Goal: Task Accomplishment & Management: Manage account settings

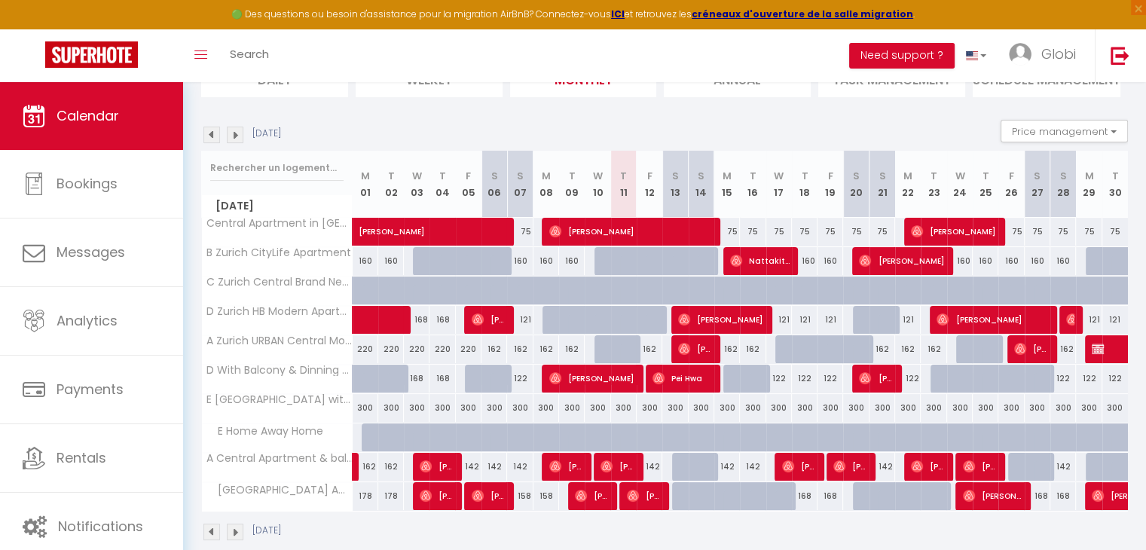
scroll to position [191, 0]
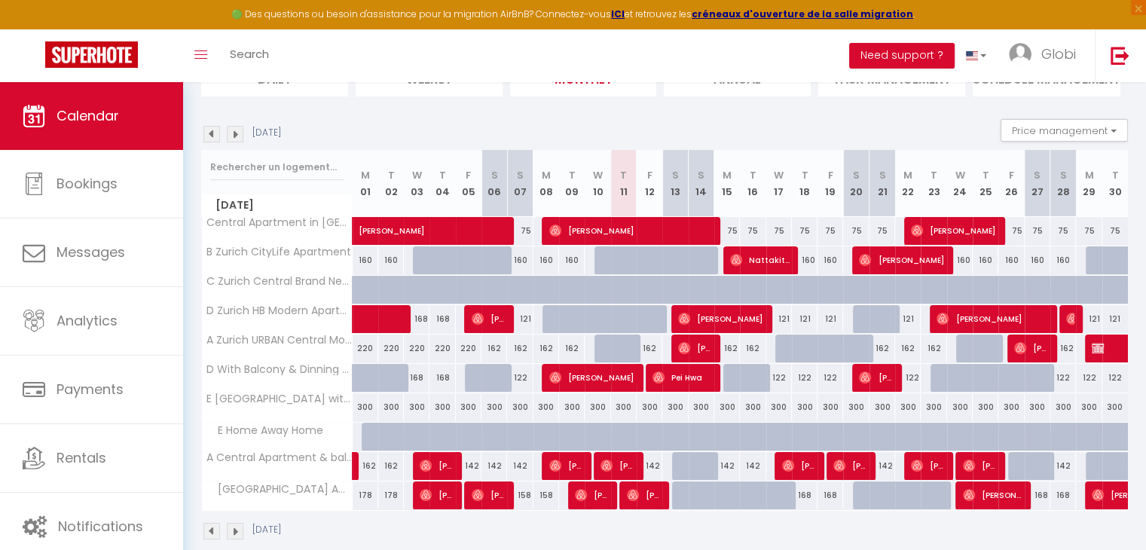
click at [230, 130] on img at bounding box center [235, 134] width 17 height 17
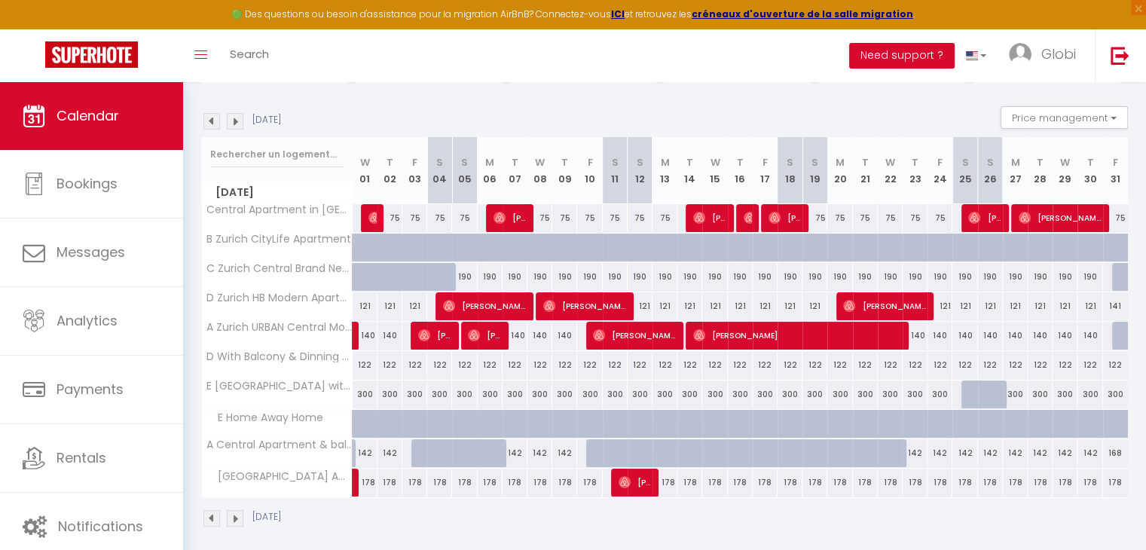
scroll to position [203, 0]
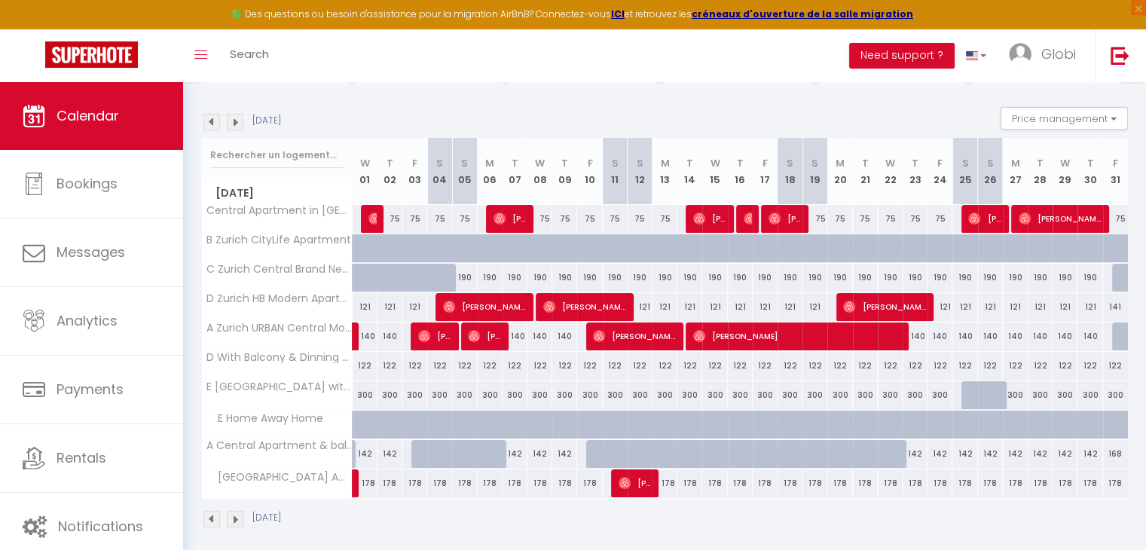
click at [467, 278] on div "190" at bounding box center [464, 278] width 25 height 28
select select "1"
type input "Sun 05 October 2025"
type input "Mon 06 October 2025"
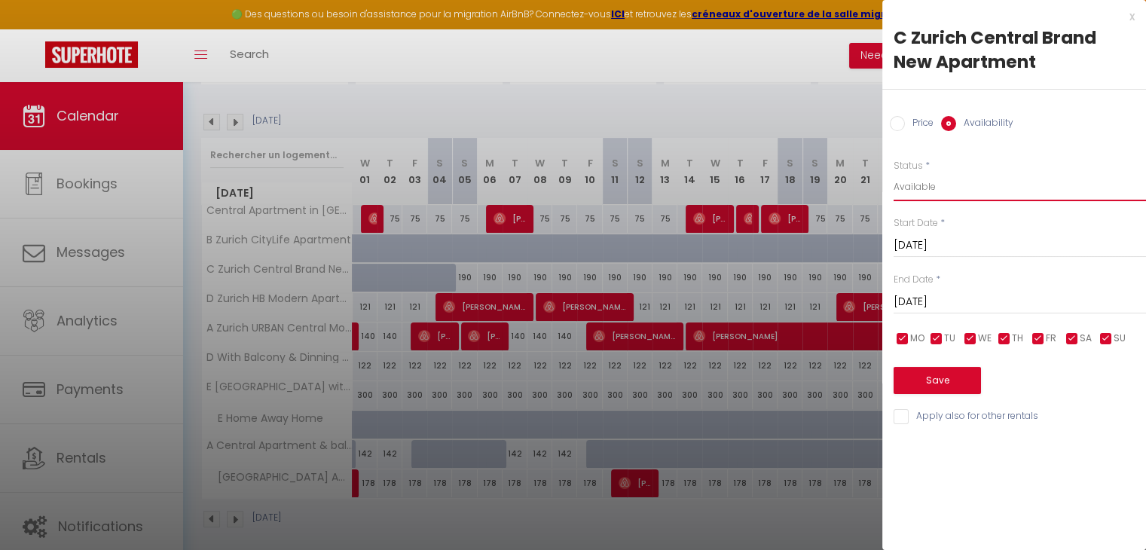
click at [932, 191] on select "Available Disabled" at bounding box center [1020, 187] width 253 height 29
select select "0"
click at [894, 173] on select "Available Disabled" at bounding box center [1020, 187] width 253 height 29
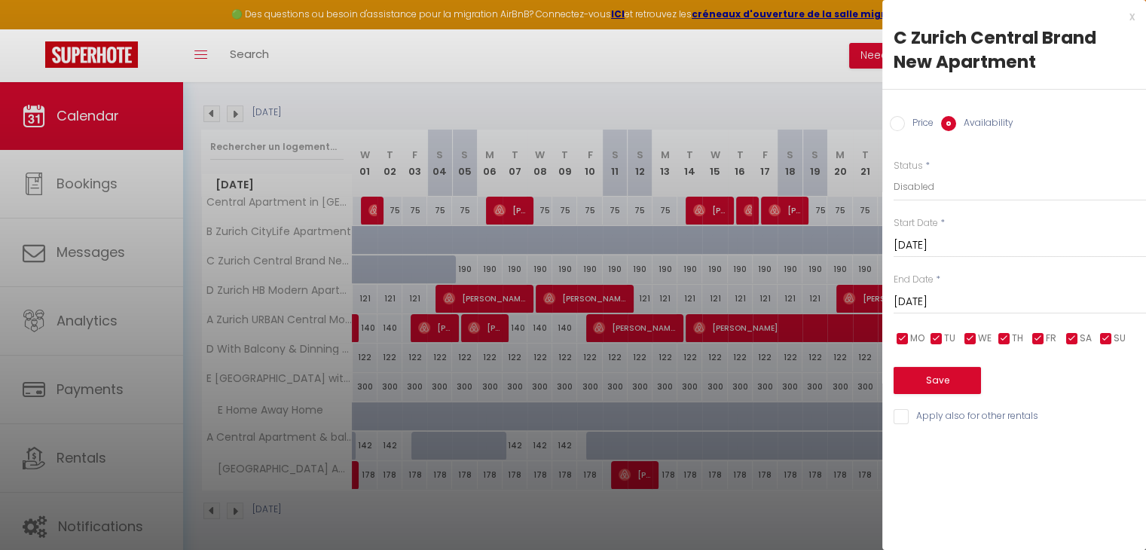
click at [995, 302] on input "Mon 06 October 2025" at bounding box center [1020, 302] width 253 height 20
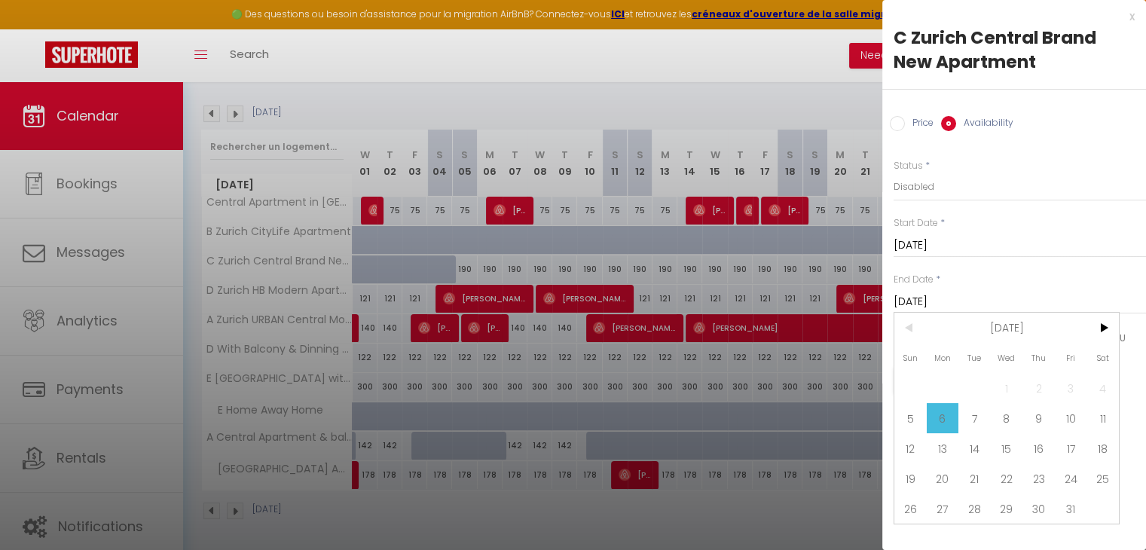
click at [995, 302] on input "Mon 06 October 2025" at bounding box center [1020, 302] width 253 height 20
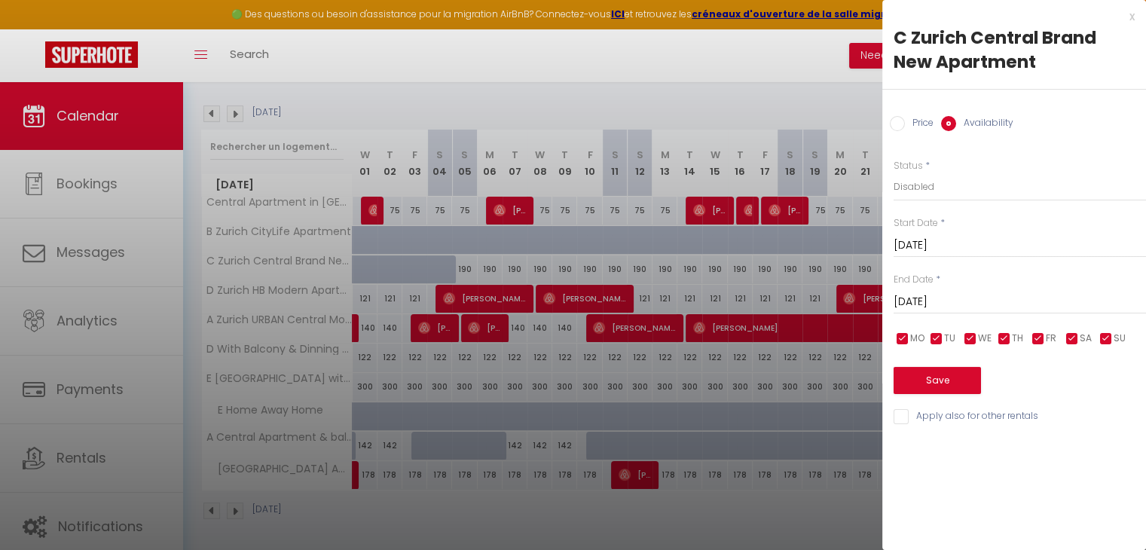
click at [995, 302] on input "Mon 06 October 2025" at bounding box center [1020, 302] width 253 height 20
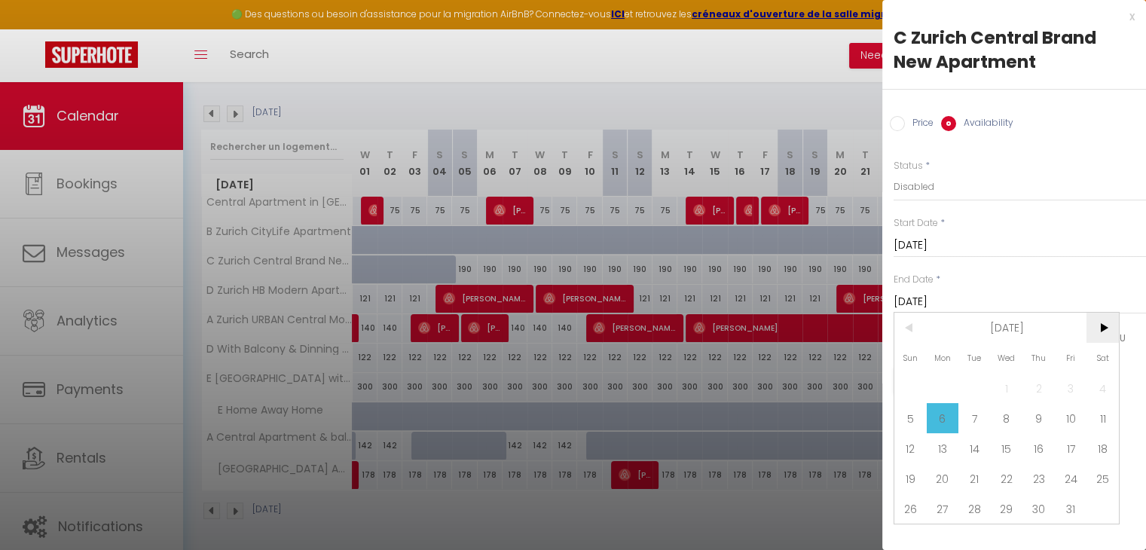
click at [1106, 332] on span ">" at bounding box center [1103, 328] width 32 height 30
click at [915, 412] on span "2" at bounding box center [911, 418] width 32 height 30
type input "Sun 02 November 2025"
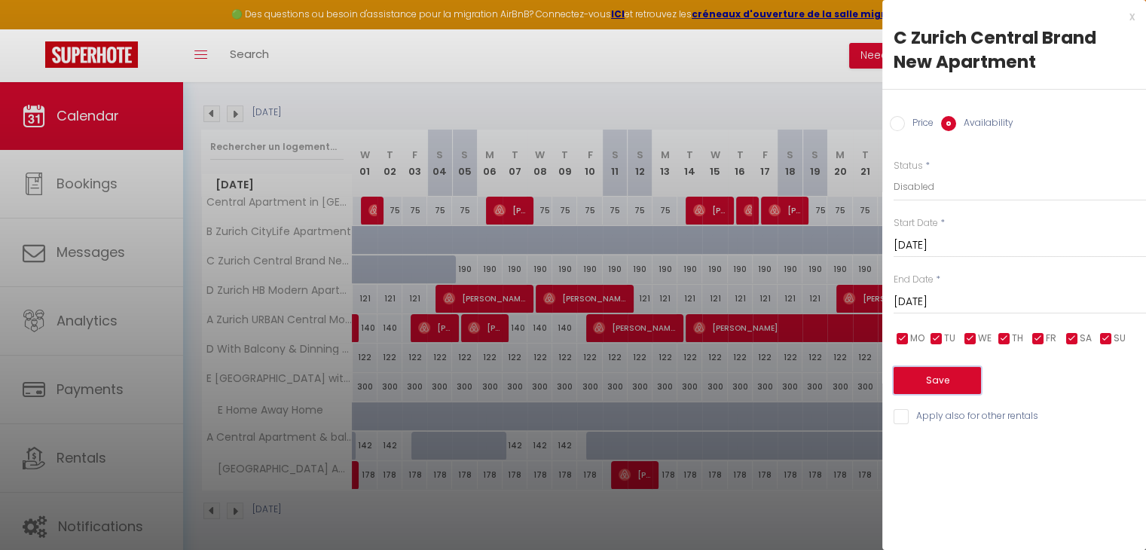
click at [935, 379] on button "Save" at bounding box center [937, 380] width 87 height 27
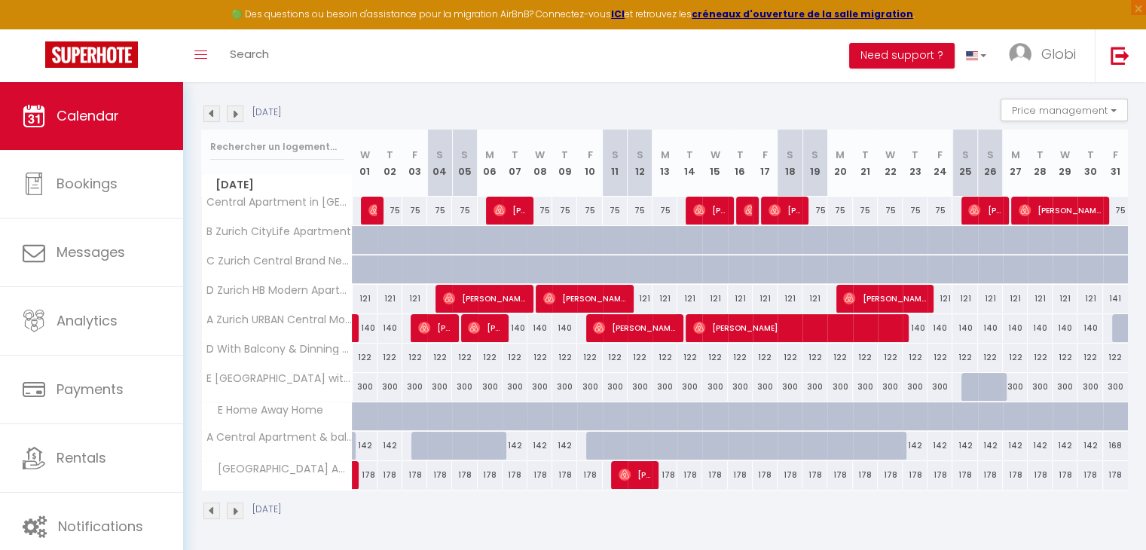
click at [442, 357] on div "122" at bounding box center [439, 358] width 25 height 28
select select "1"
type input "Sat 04 October 2025"
type input "Sun 05 October 2025"
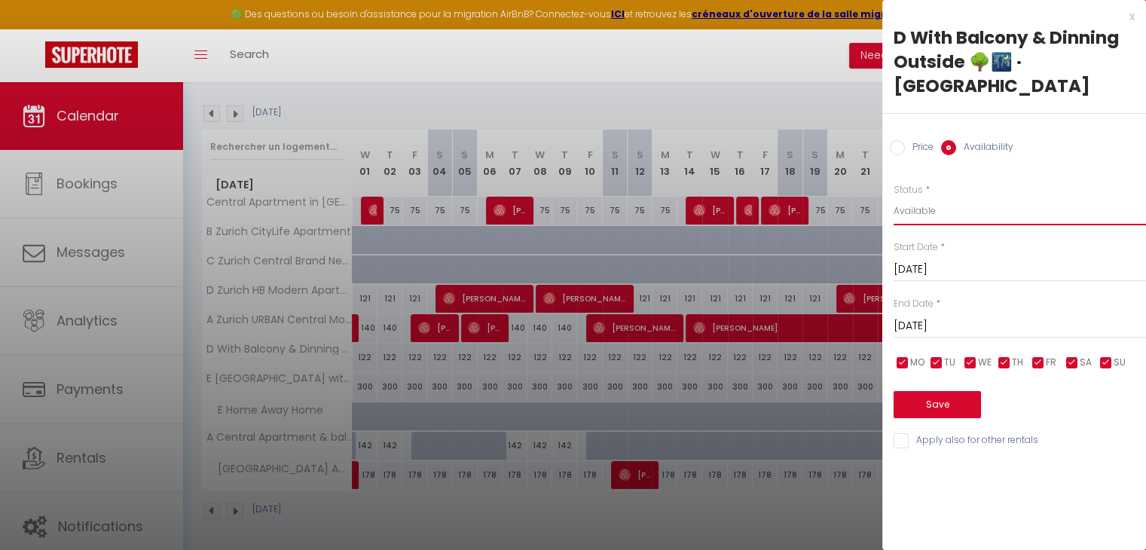
click at [929, 206] on select "Available Disabled" at bounding box center [1020, 211] width 253 height 29
select select "0"
click at [894, 197] on select "Available Disabled" at bounding box center [1020, 211] width 253 height 29
click at [941, 325] on input "Sun 05 October 2025" at bounding box center [1020, 327] width 253 height 20
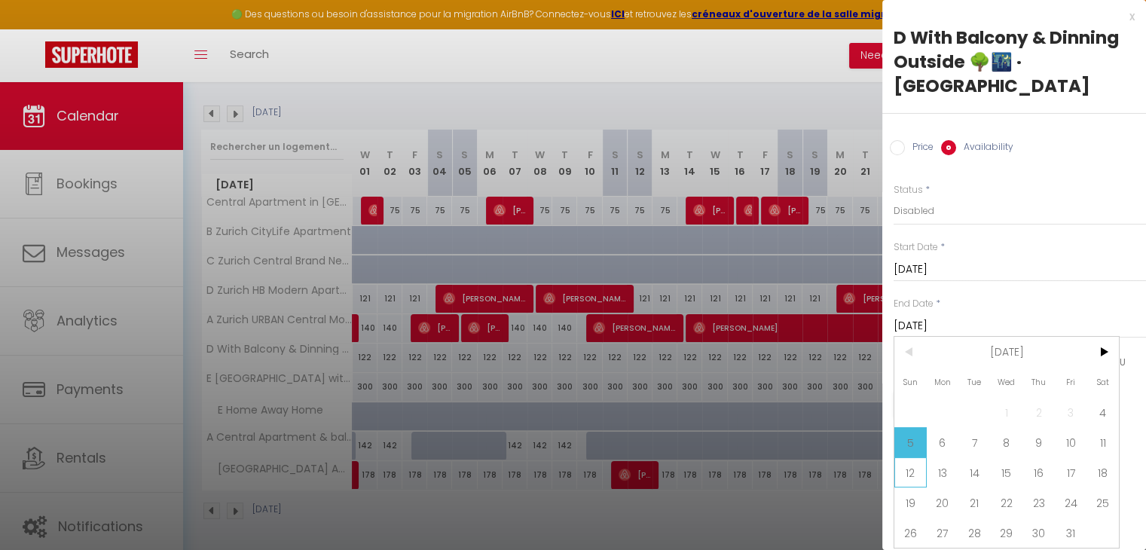
click at [916, 488] on span "12" at bounding box center [911, 473] width 32 height 30
type input "Sun 12 October 2025"
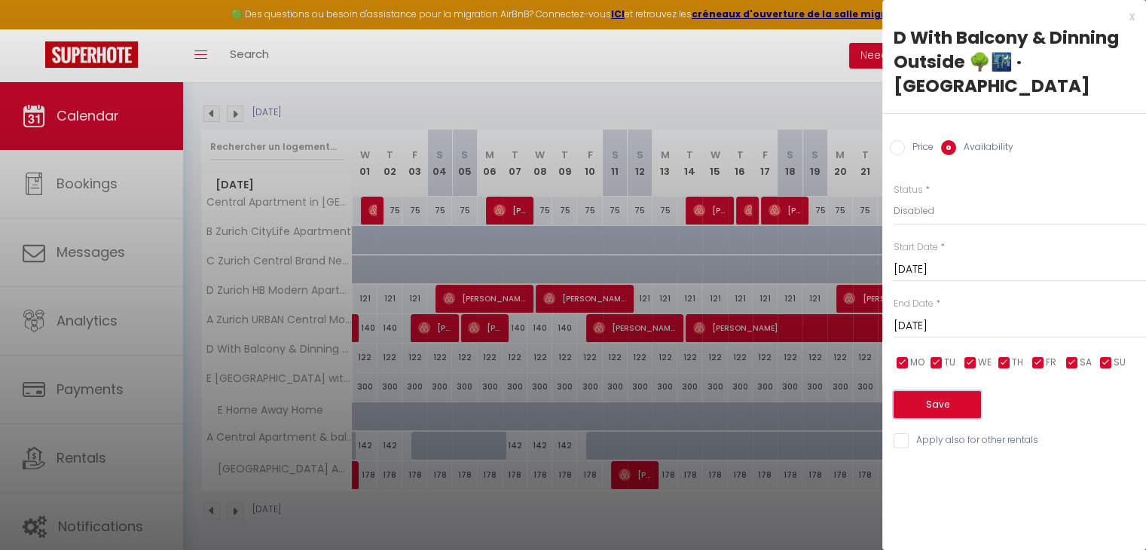
click at [949, 399] on button "Save" at bounding box center [937, 404] width 87 height 27
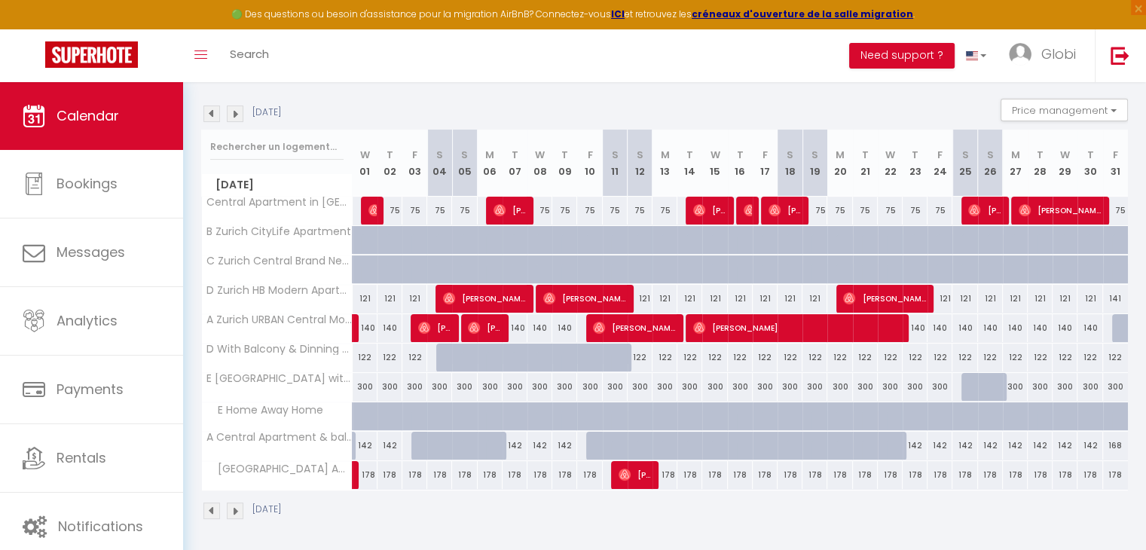
click at [837, 354] on div "122" at bounding box center [840, 358] width 25 height 28
select select "1"
type input "Mon 20 October 2025"
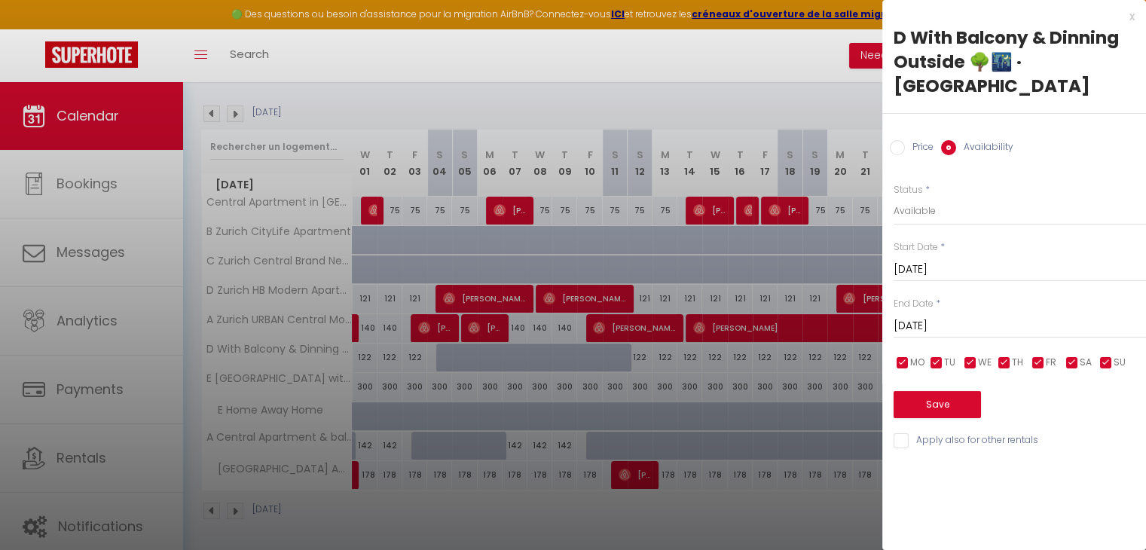
click at [928, 329] on input "Tue 21 October 2025" at bounding box center [1020, 327] width 253 height 20
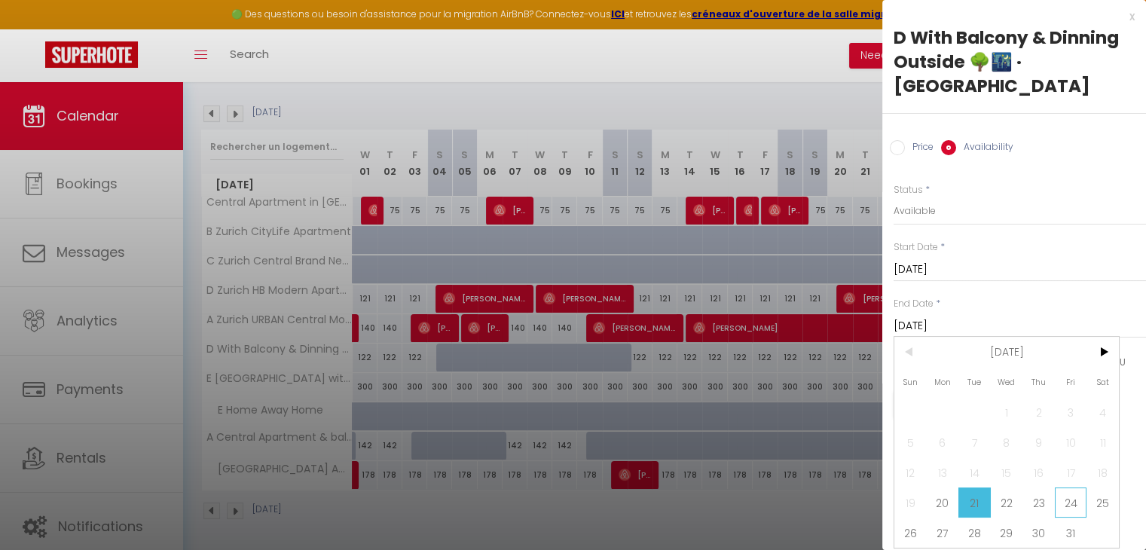
click at [1065, 518] on span "24" at bounding box center [1071, 503] width 32 height 30
type input "Fri 24 October 2025"
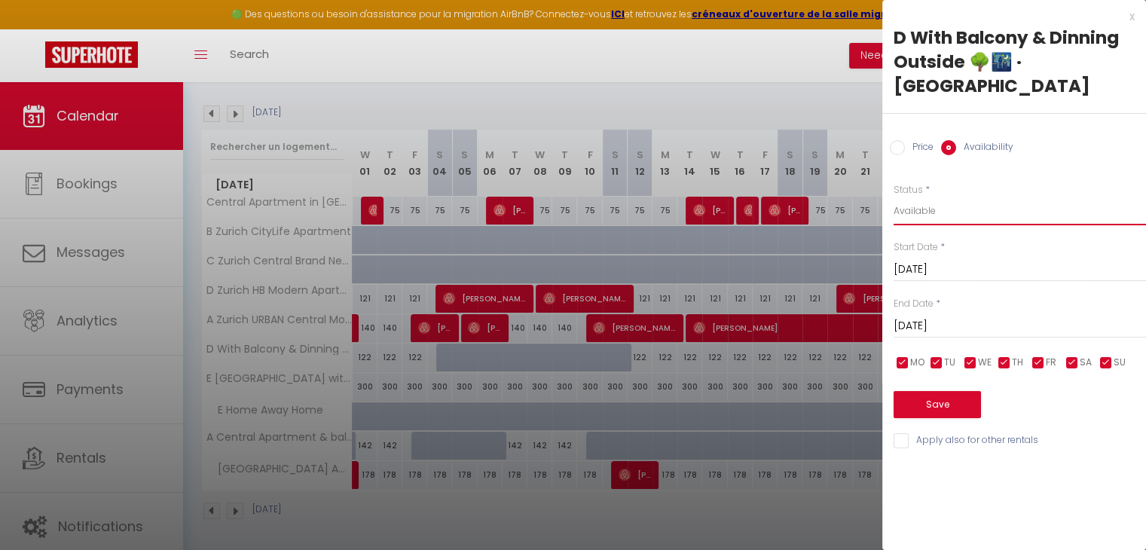
click at [939, 210] on select "Available Disabled" at bounding box center [1020, 211] width 253 height 29
select select "0"
click at [894, 197] on select "Available Disabled" at bounding box center [1020, 211] width 253 height 29
click at [949, 414] on button "Save" at bounding box center [937, 404] width 87 height 27
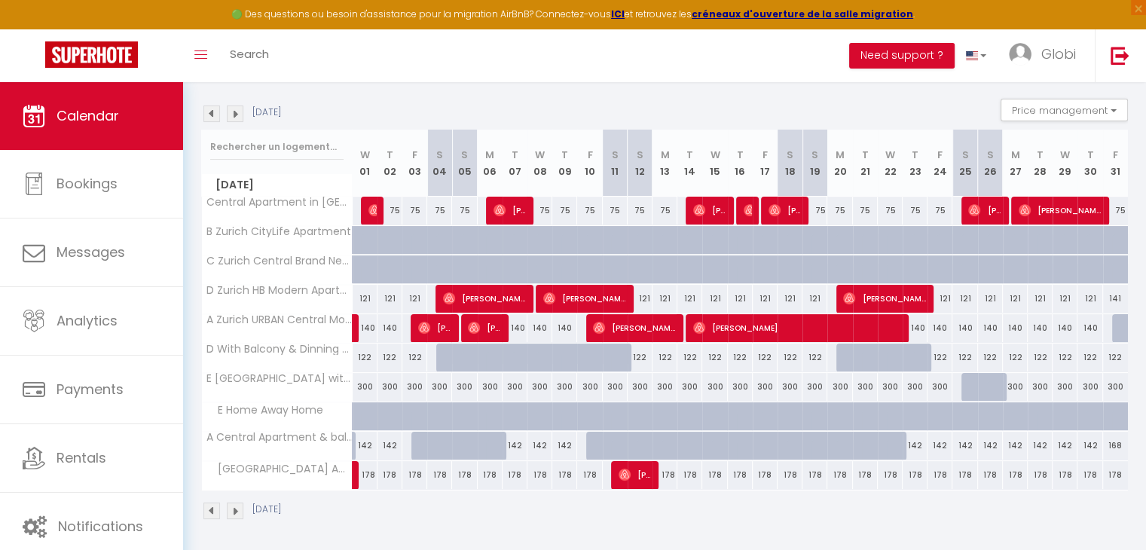
click at [523, 360] on div at bounding box center [524, 366] width 25 height 29
select select "1"
type input "Tue 07 October 2025"
type input "Wed 08 October 2025"
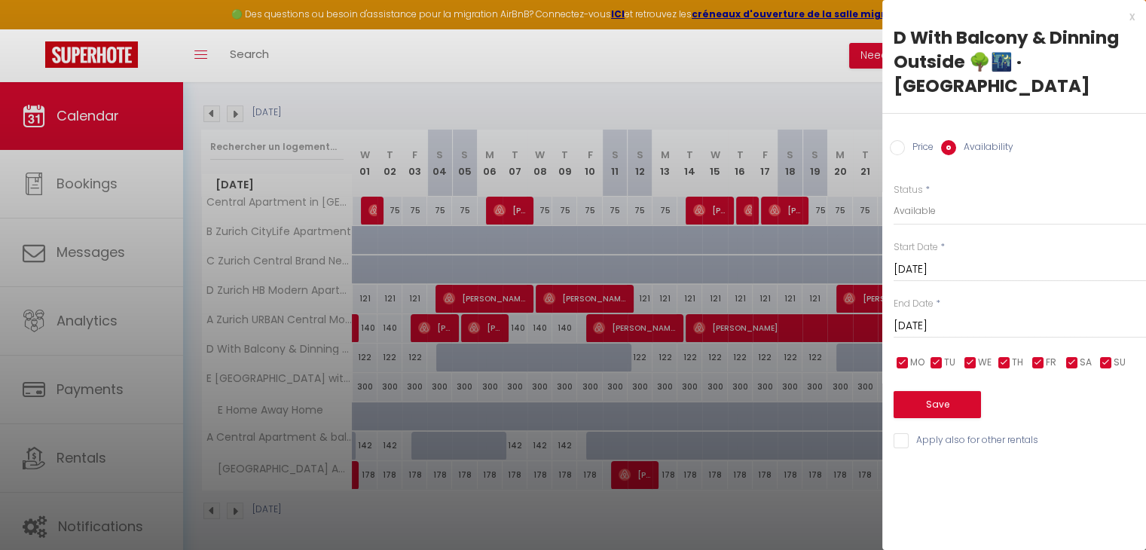
click at [943, 266] on input "Tue 07 October 2025" at bounding box center [1020, 270] width 253 height 20
click at [730, 256] on div at bounding box center [573, 275] width 1146 height 550
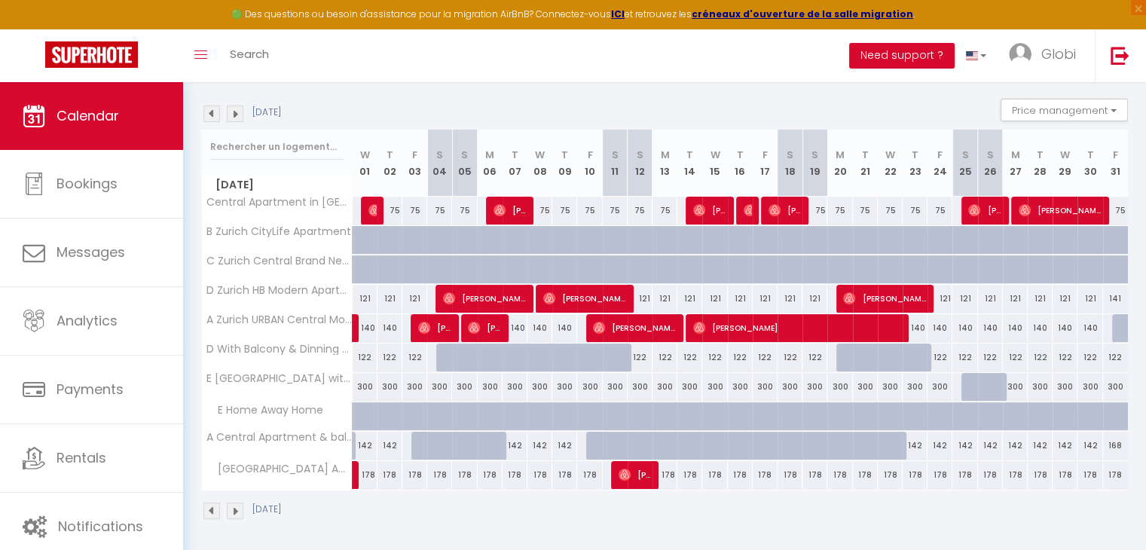
click at [354, 236] on div at bounding box center [365, 240] width 25 height 29
select select "1"
type input "Wed 01 October 2025"
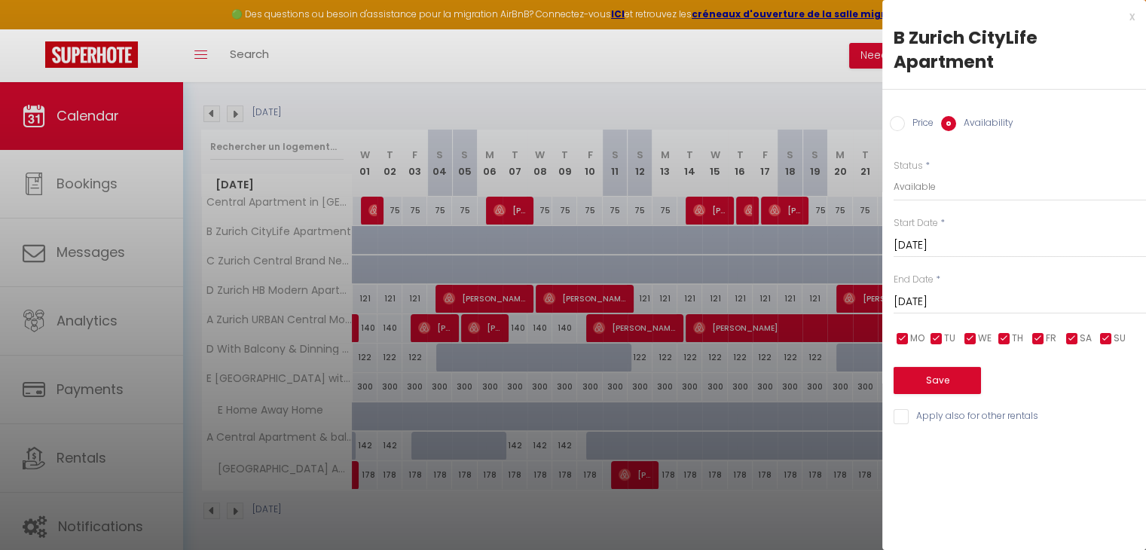
click at [975, 297] on input "Thu 02 October 2025" at bounding box center [1020, 302] width 253 height 20
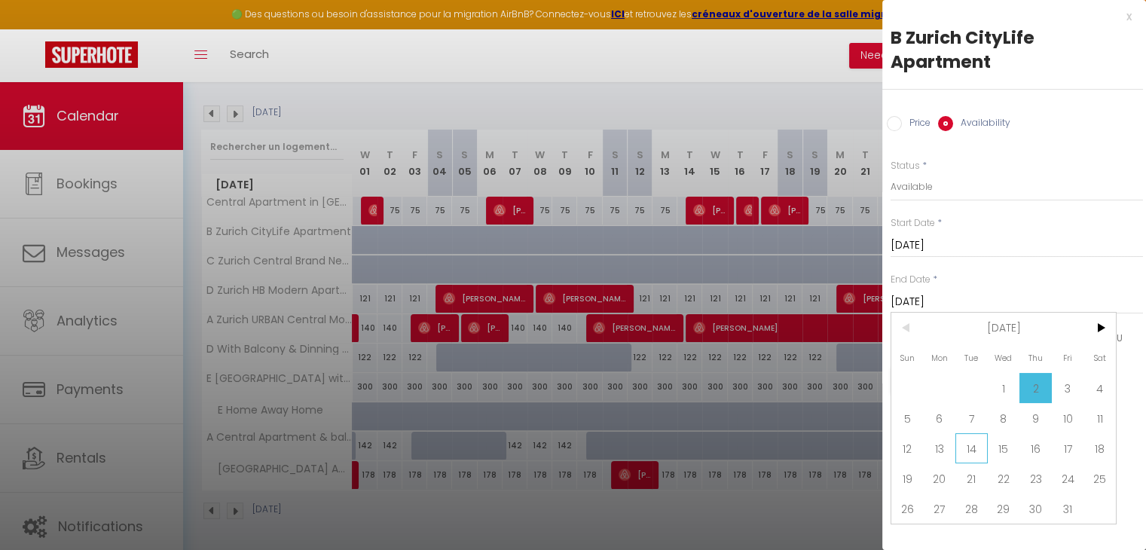
scroll to position [0, 9]
click at [1094, 331] on span ">" at bounding box center [1094, 328] width 32 height 30
click at [1097, 380] on span "1" at bounding box center [1094, 388] width 32 height 30
type input "Sat 01 November 2025"
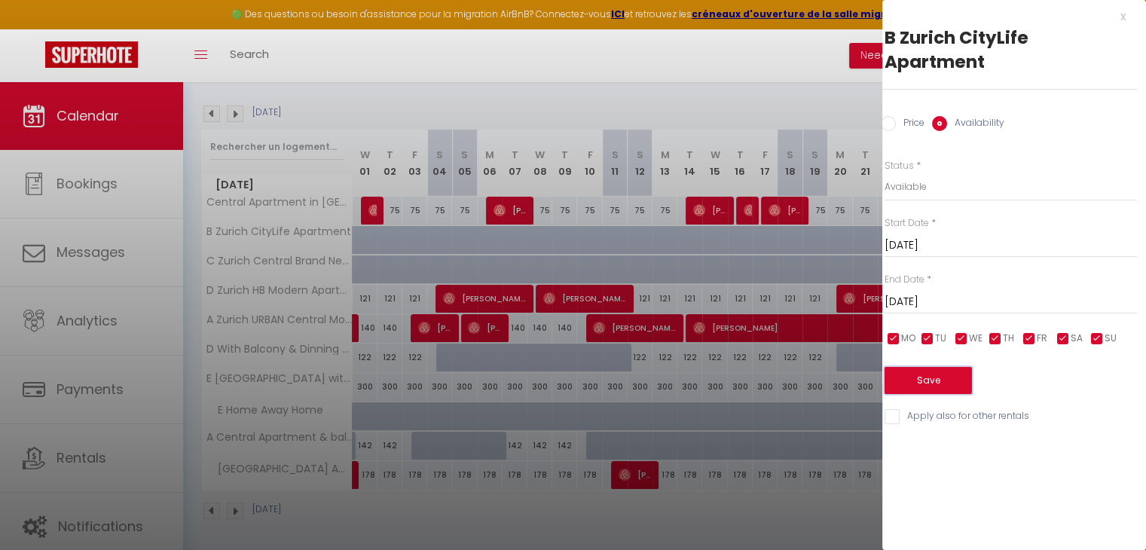
click at [923, 381] on button "Save" at bounding box center [928, 380] width 87 height 27
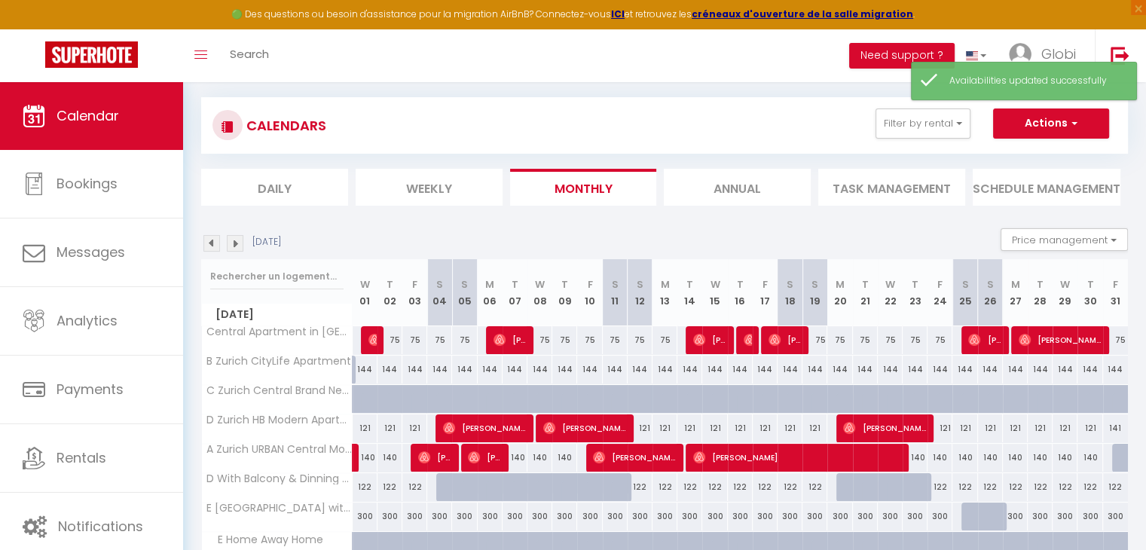
scroll to position [211, 0]
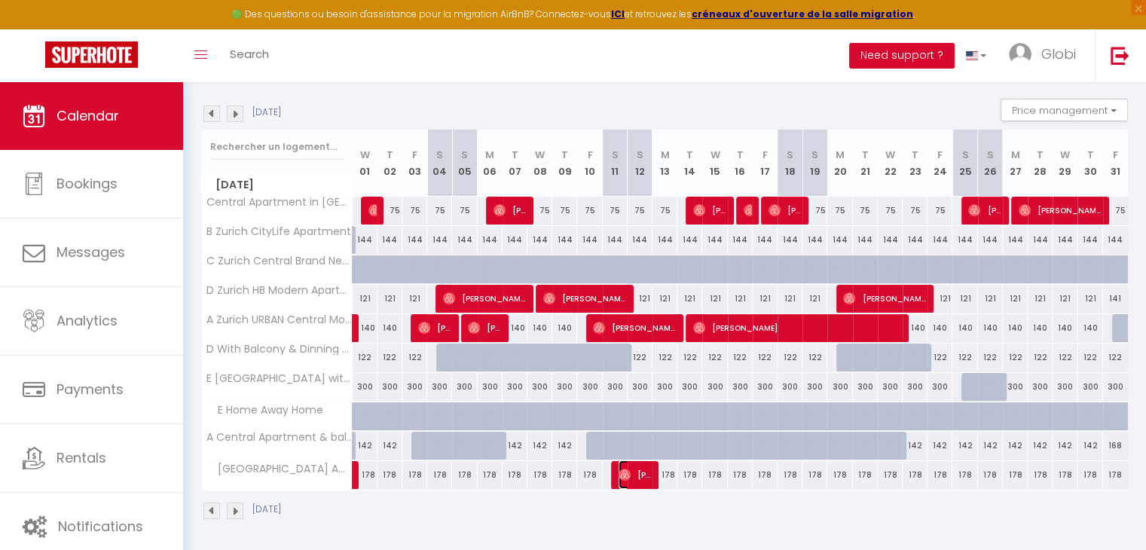
click at [634, 474] on span "[PERSON_NAME]" at bounding box center [635, 475] width 33 height 29
select select "OK"
select select "0"
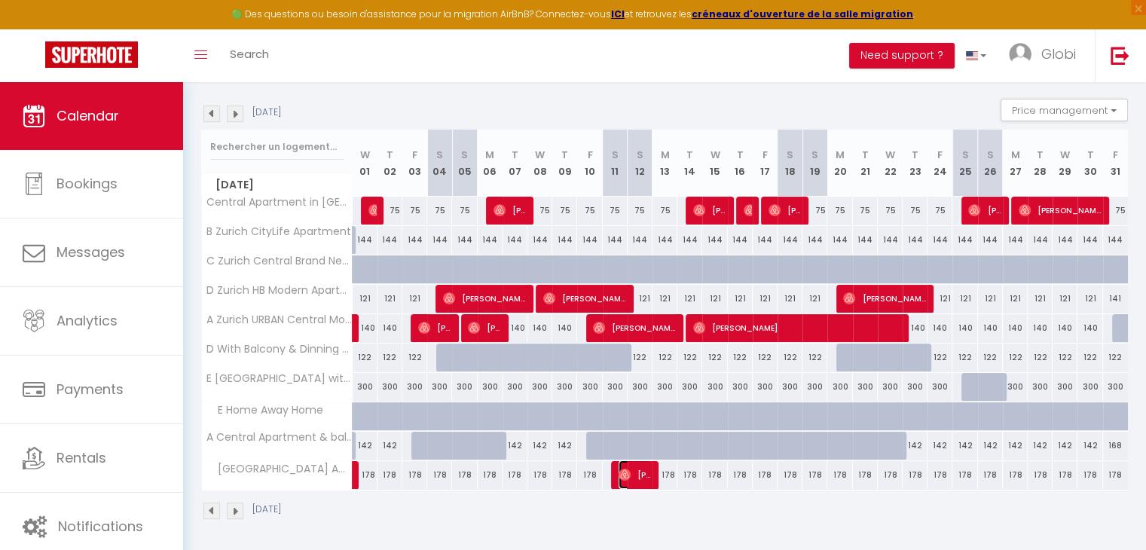
select select "1"
select select
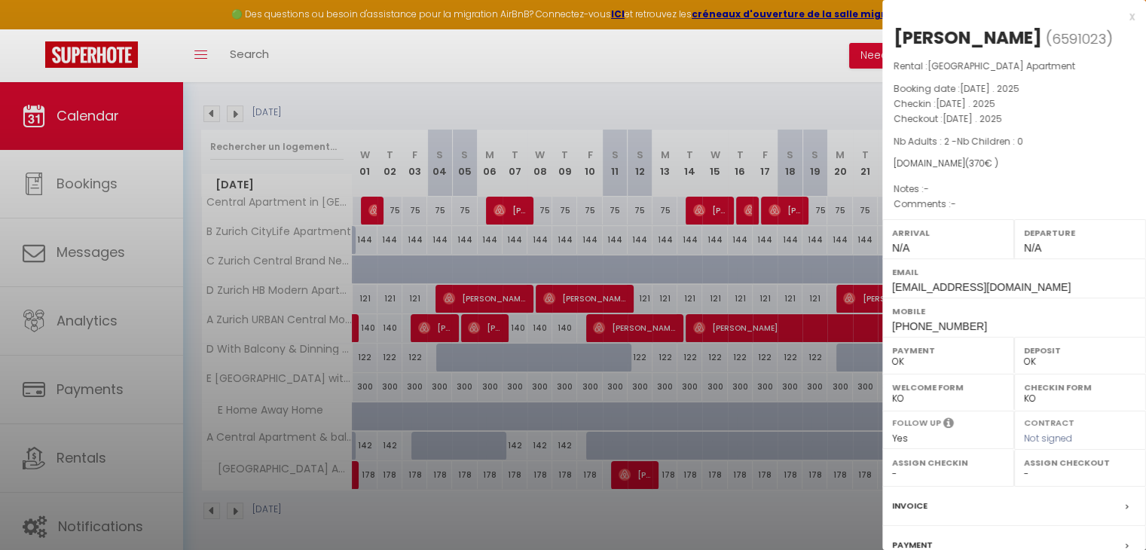
click at [634, 474] on div at bounding box center [573, 275] width 1146 height 550
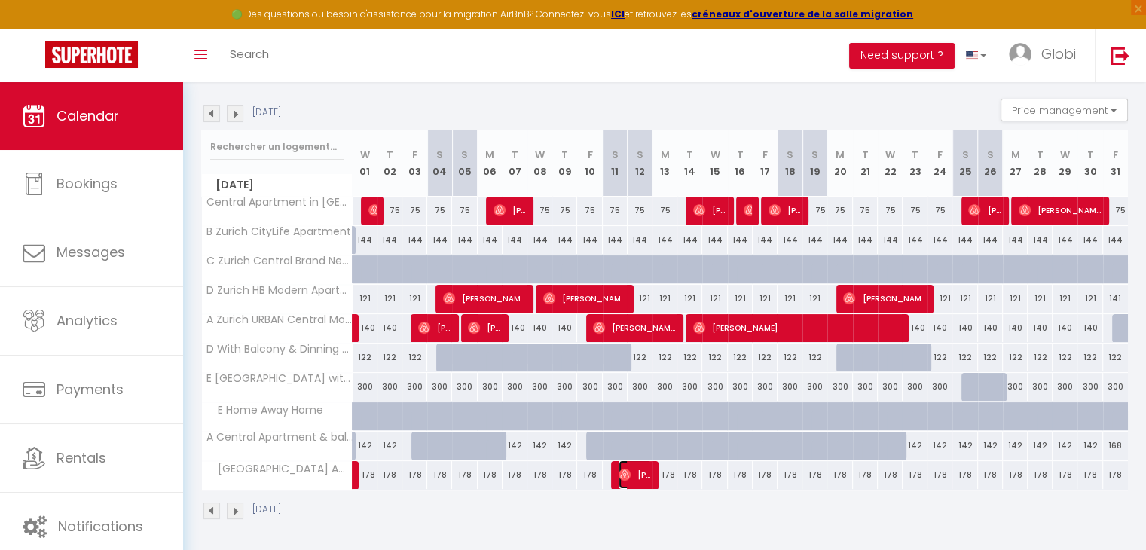
click at [634, 474] on span "[PERSON_NAME]" at bounding box center [635, 475] width 33 height 29
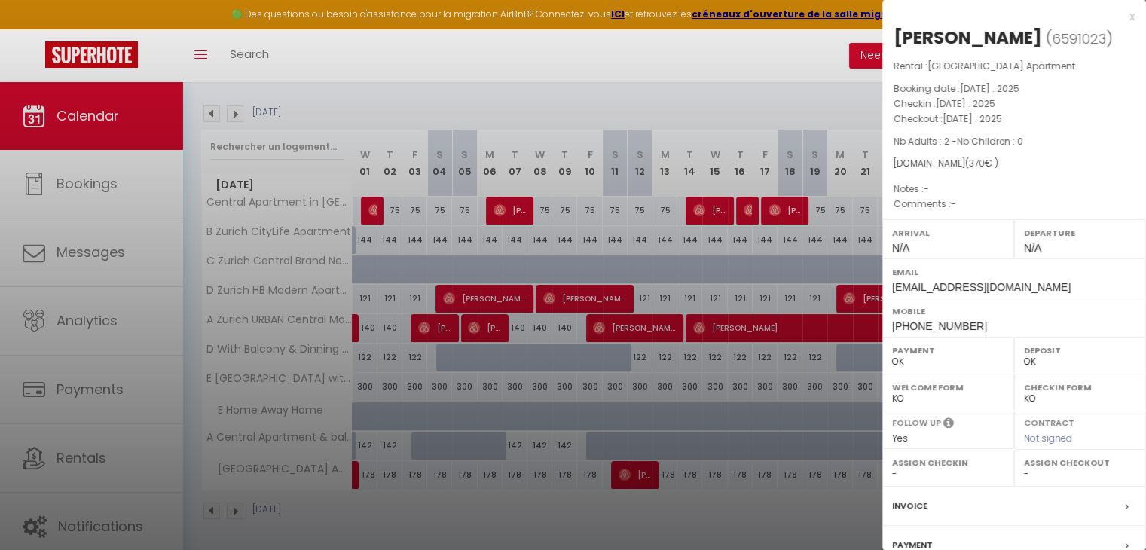
click at [592, 500] on div at bounding box center [573, 275] width 1146 height 550
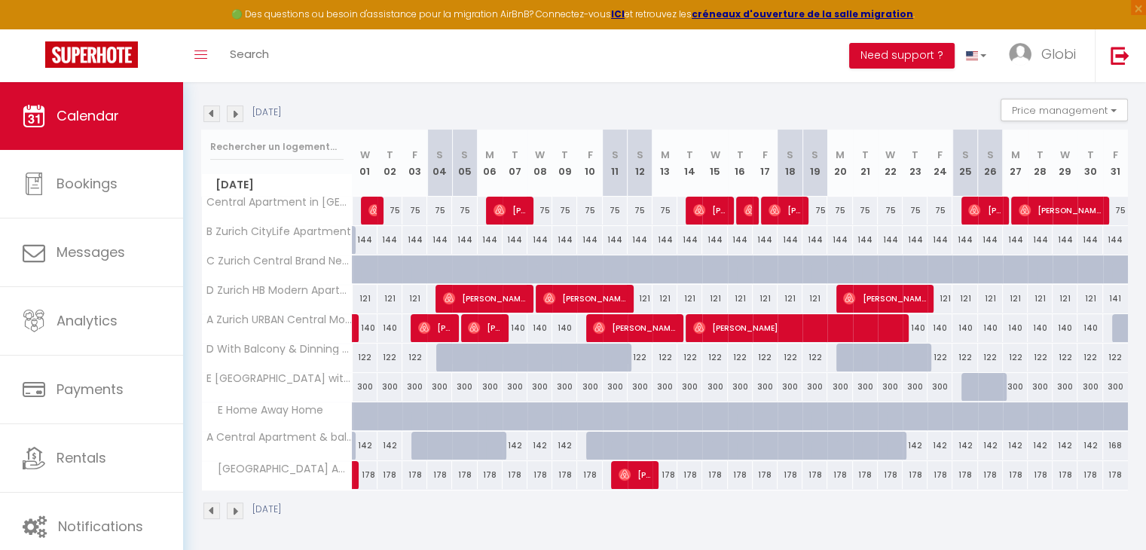
click at [214, 111] on img at bounding box center [212, 114] width 17 height 17
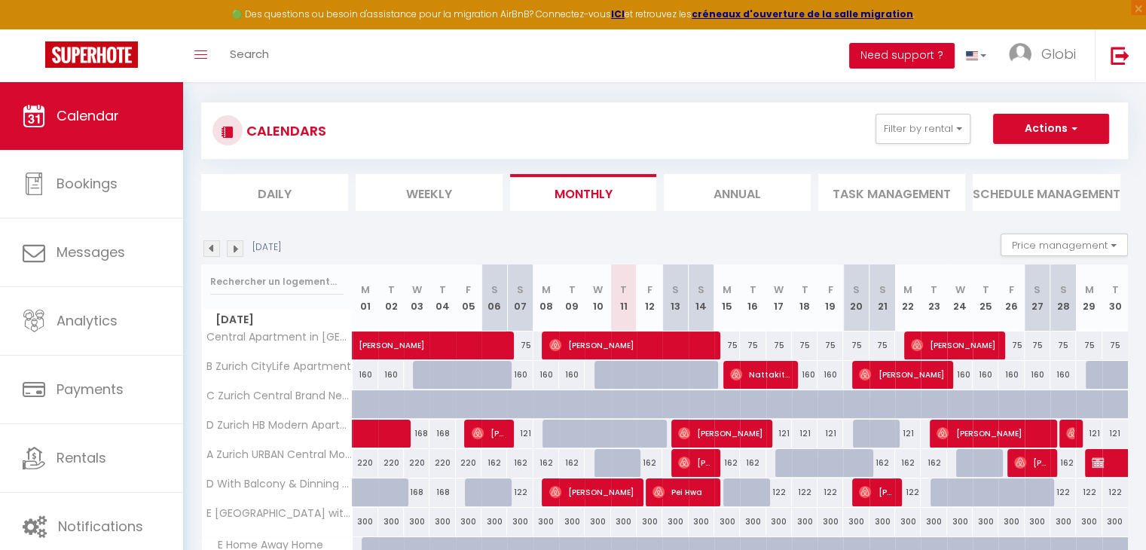
scroll to position [70, 0]
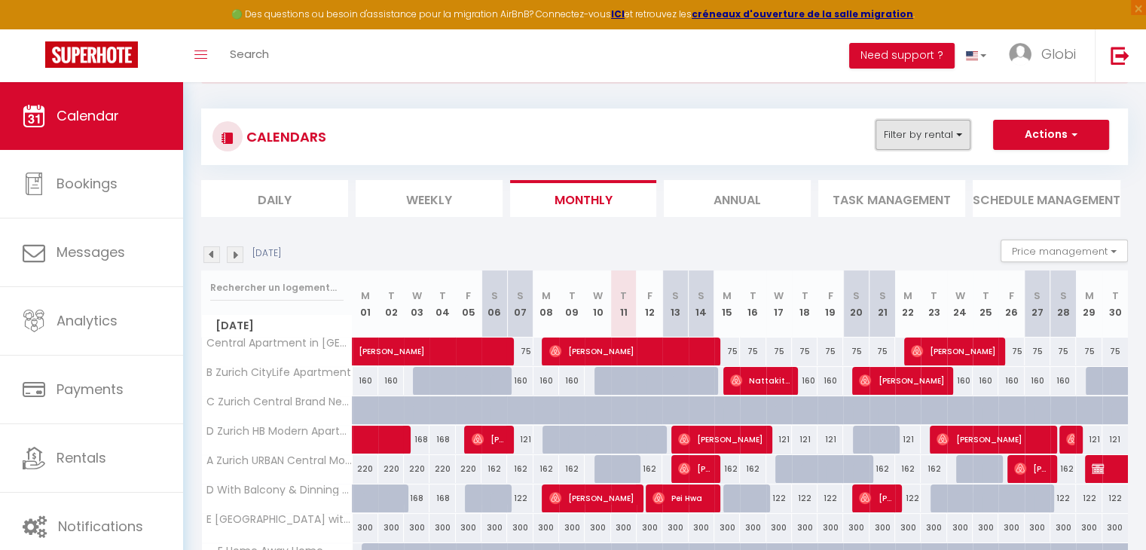
click at [932, 133] on button "Filter by rental" at bounding box center [923, 135] width 95 height 30
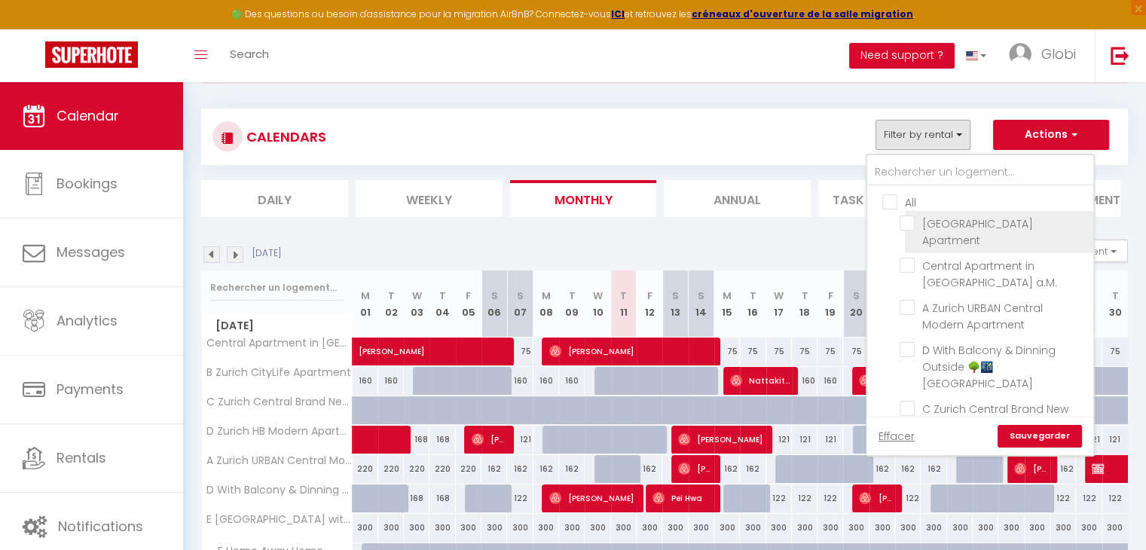
click at [908, 222] on input "[GEOGRAPHIC_DATA] Apartment" at bounding box center [994, 223] width 188 height 15
checkbox input "true"
checkbox input "false"
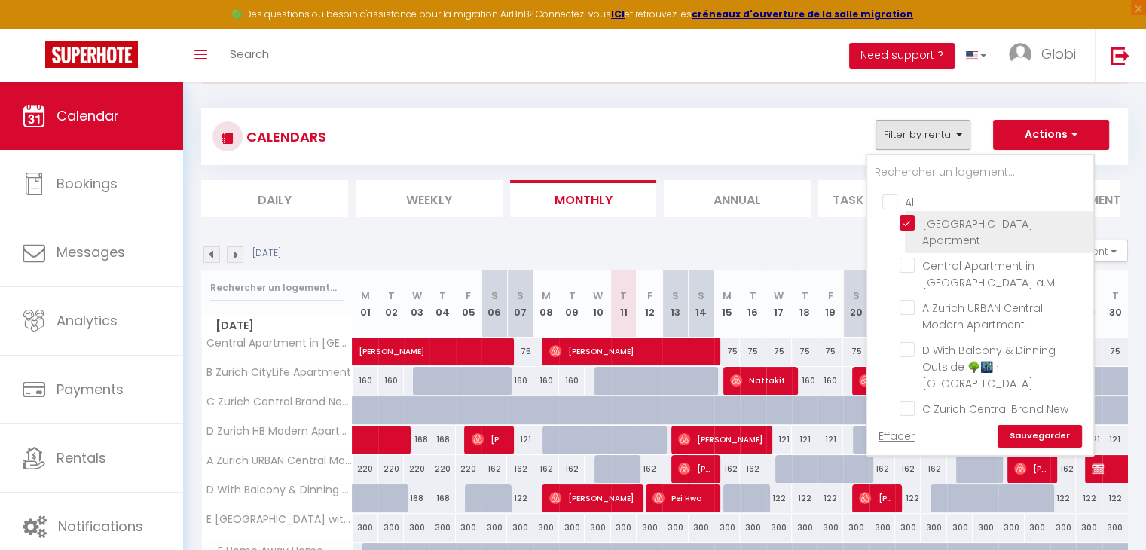
checkbox input "false"
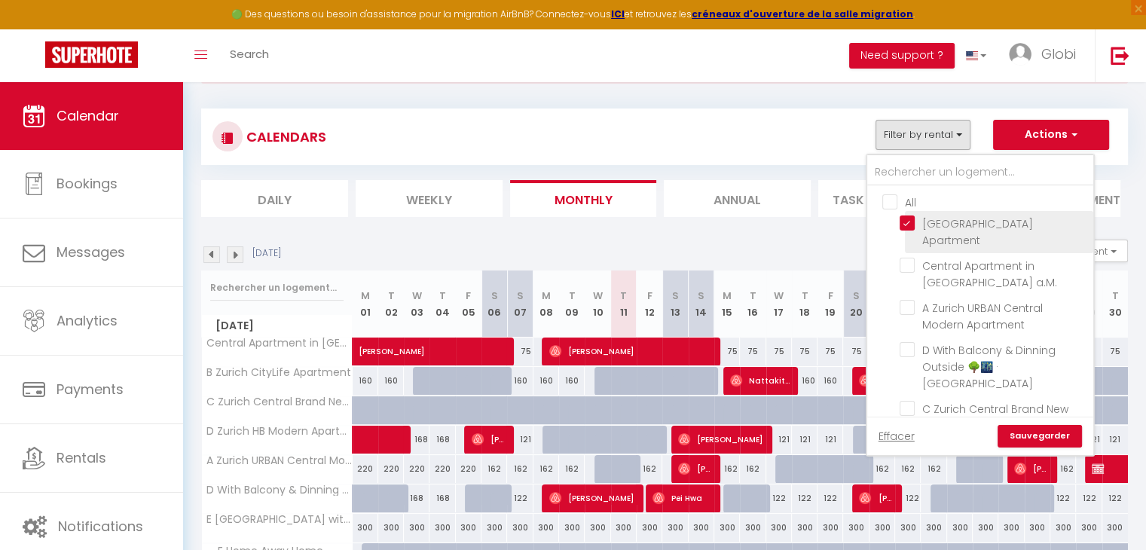
checkbox input "false"
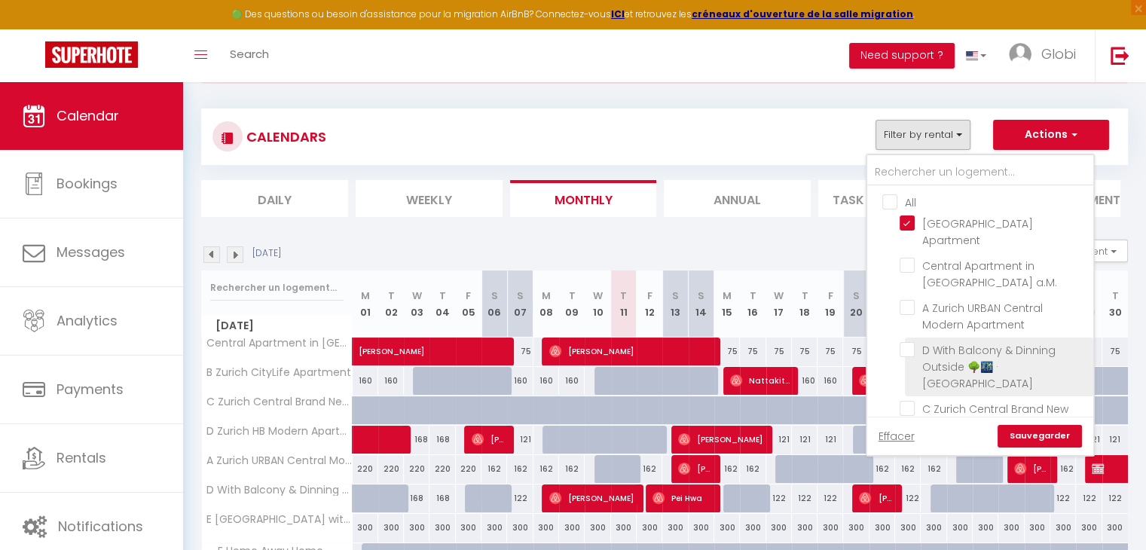
scroll to position [190, 0]
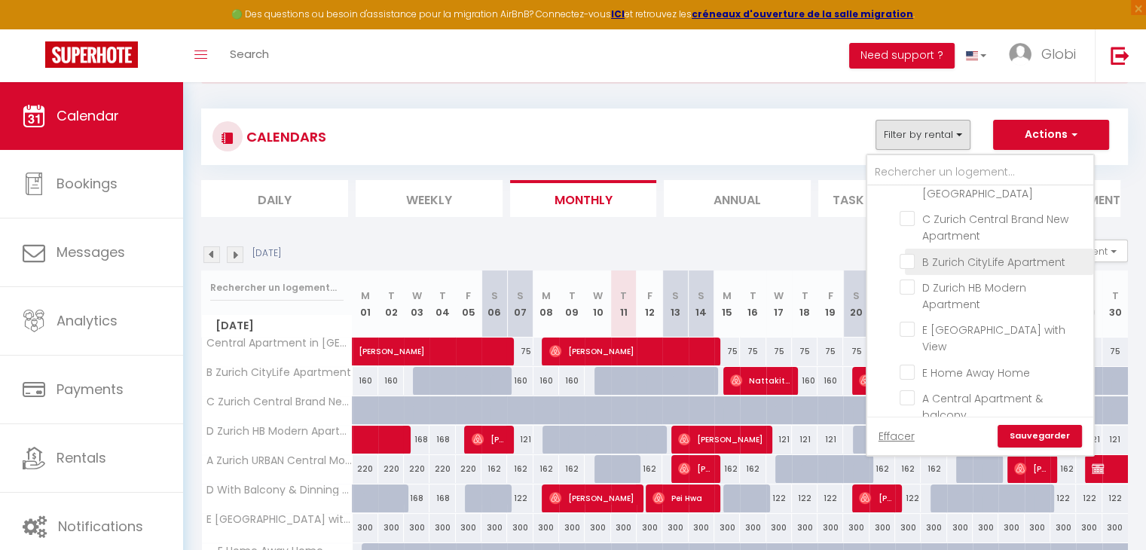
click at [902, 253] on input "B Zurich CityLife Apartment" at bounding box center [994, 260] width 188 height 15
checkbox input "true"
checkbox input "false"
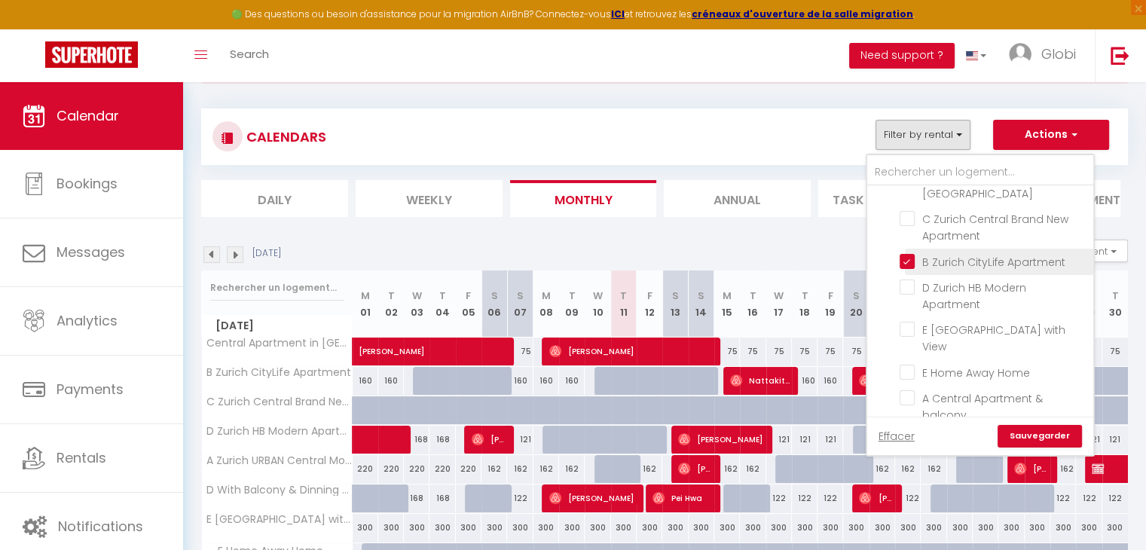
checkbox input "false"
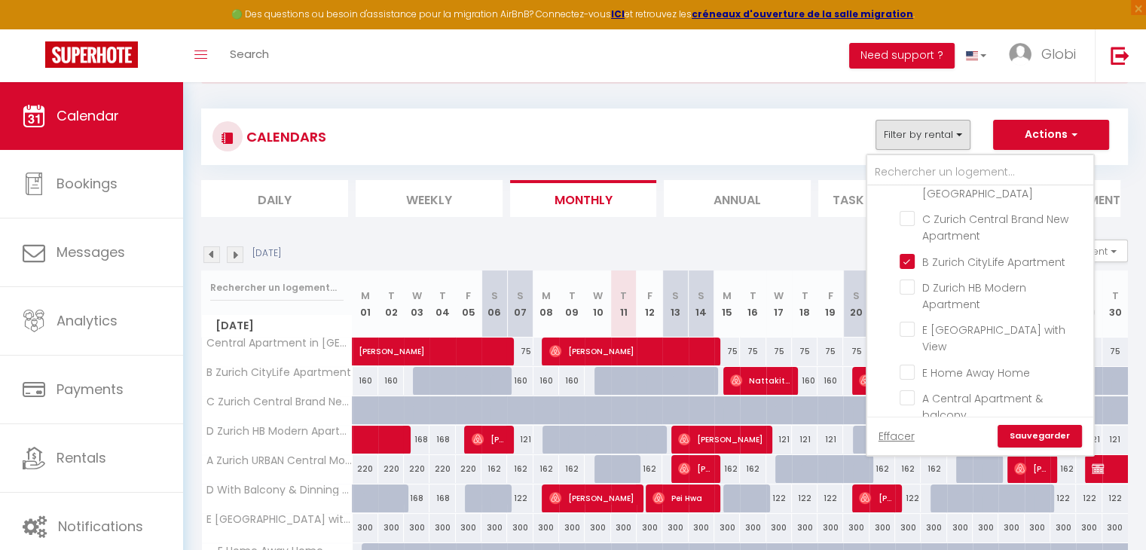
click at [1024, 433] on link "Sauvegarder" at bounding box center [1040, 436] width 84 height 23
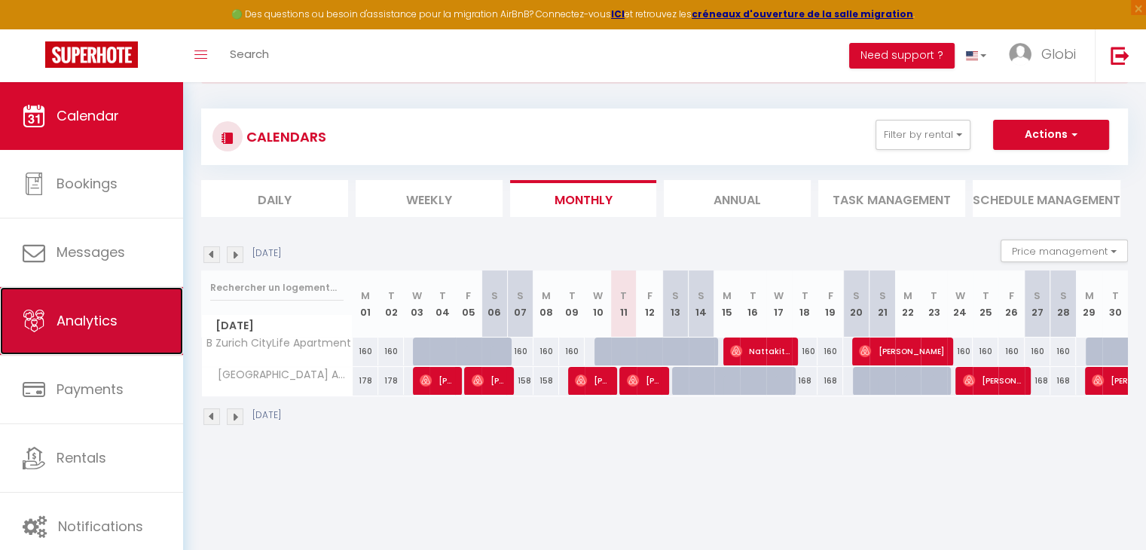
click at [127, 320] on link "Analytics" at bounding box center [91, 321] width 183 height 68
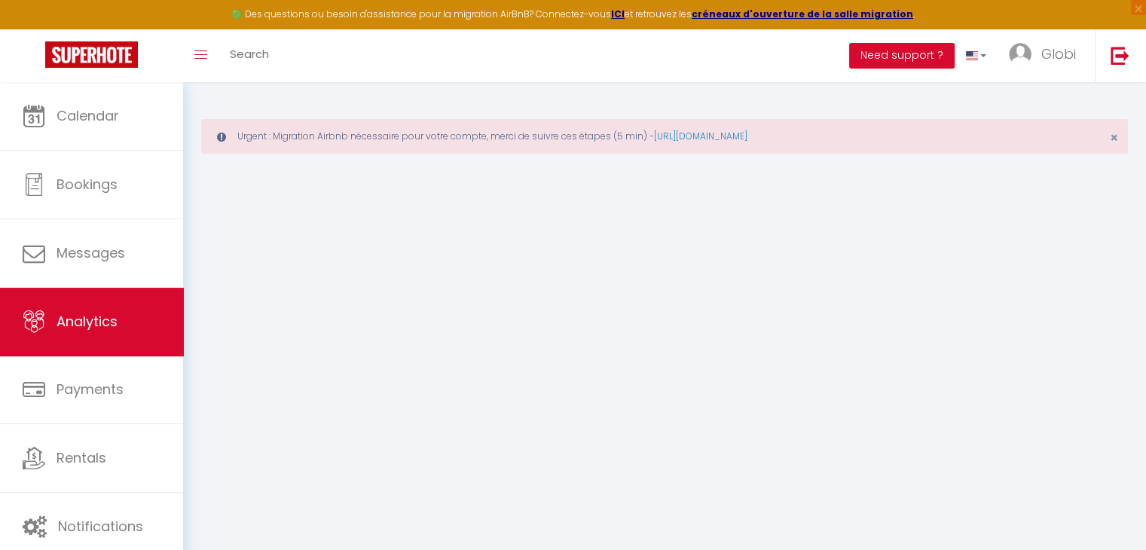
select select "2025"
select select "9"
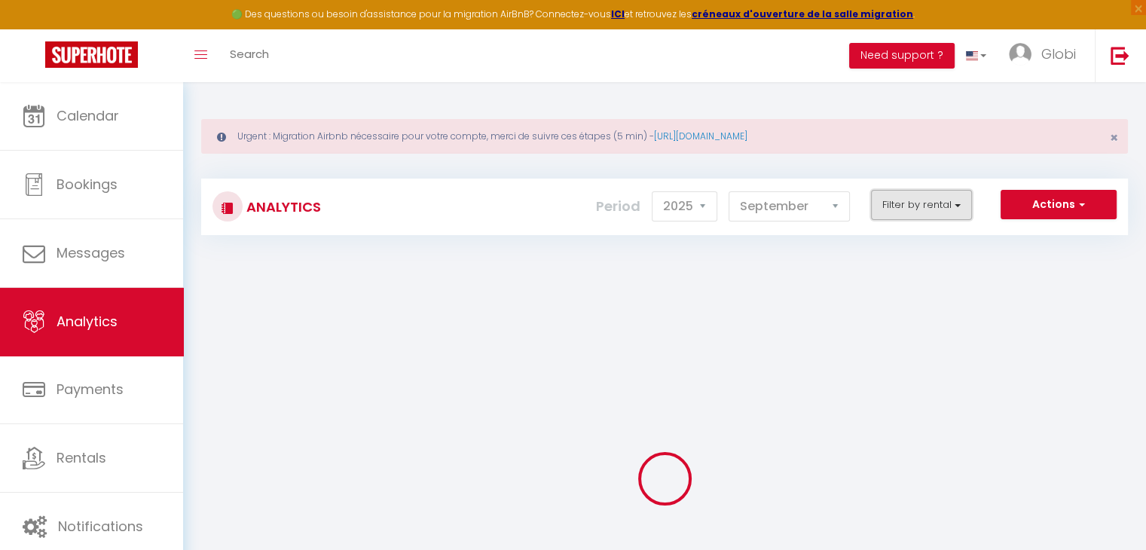
checkbox input "false"
checkbox Apartment "false"
checkbox a\ "false"
checkbox Apartment "false"
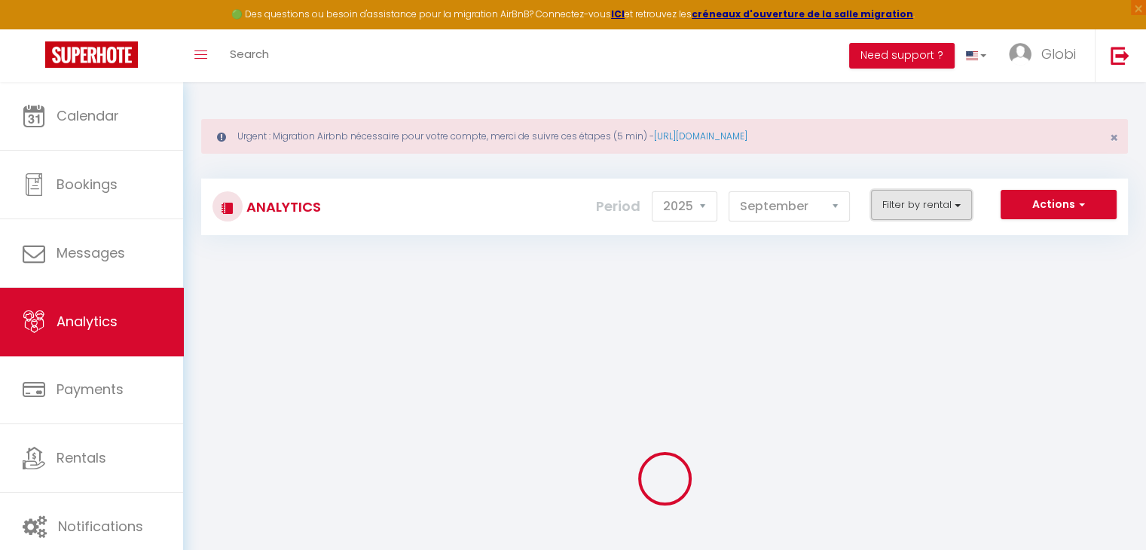
checkbox Apartment "false"
checkbox View "false"
checkbox Home "false"
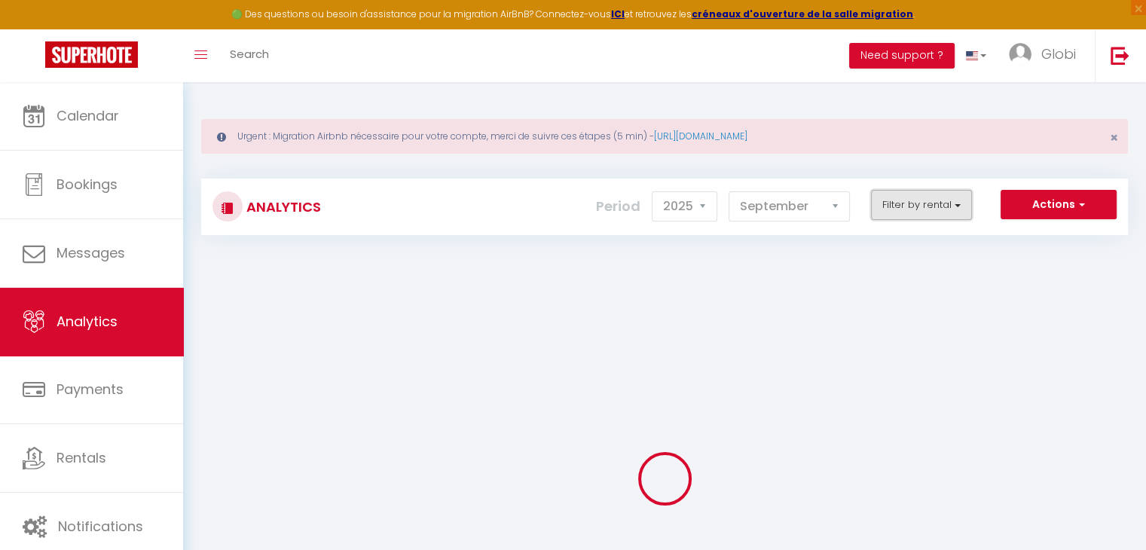
checkbox balcony "false"
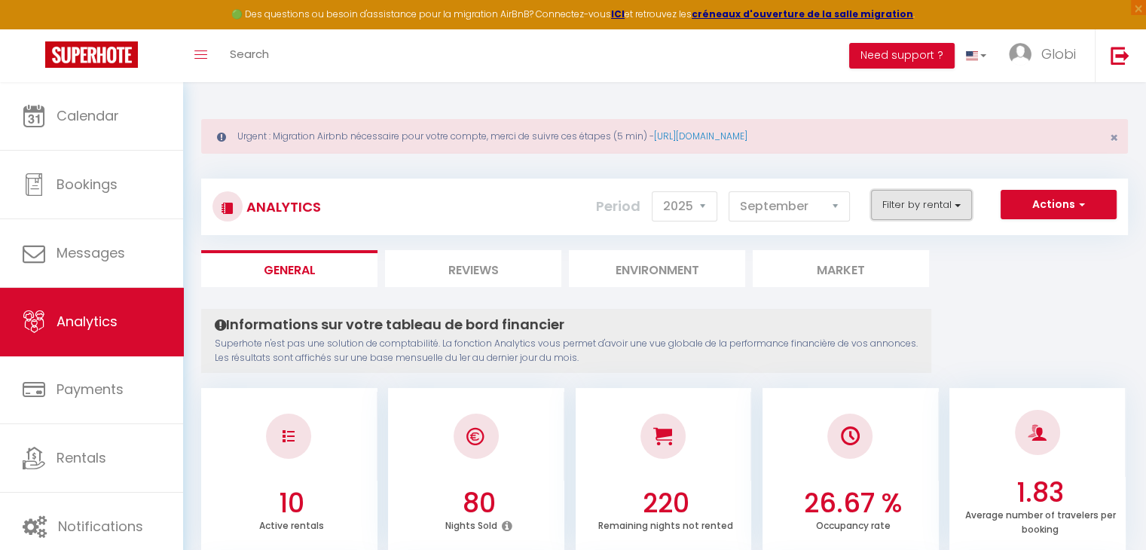
click at [941, 204] on button "Filter by rental" at bounding box center [921, 205] width 101 height 30
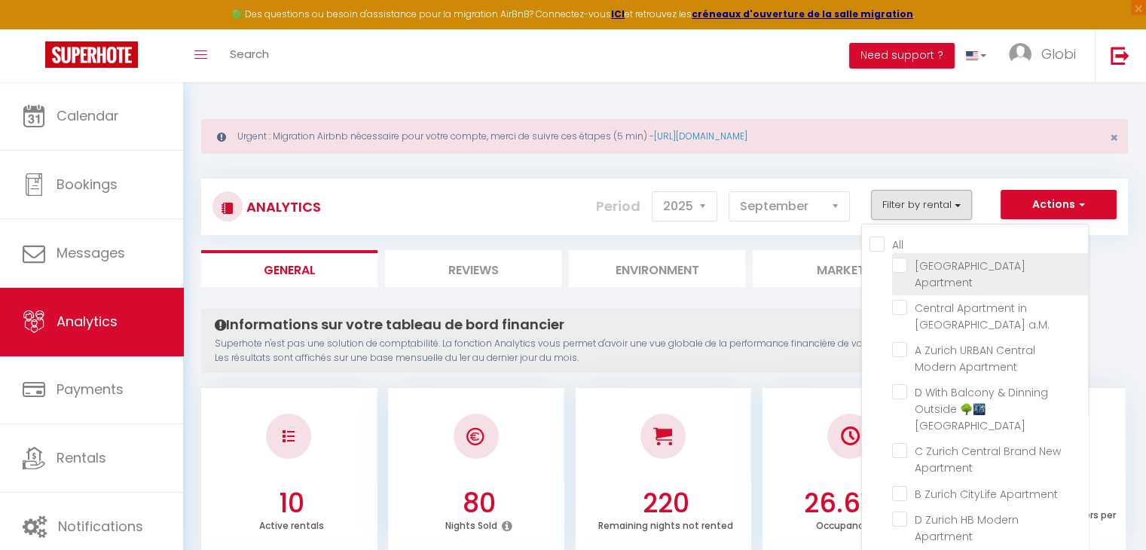
click at [902, 265] on Apartment "checkbox" at bounding box center [990, 265] width 196 height 15
checkbox Apartment "true"
checkbox a\ "false"
checkbox Apartment "false"
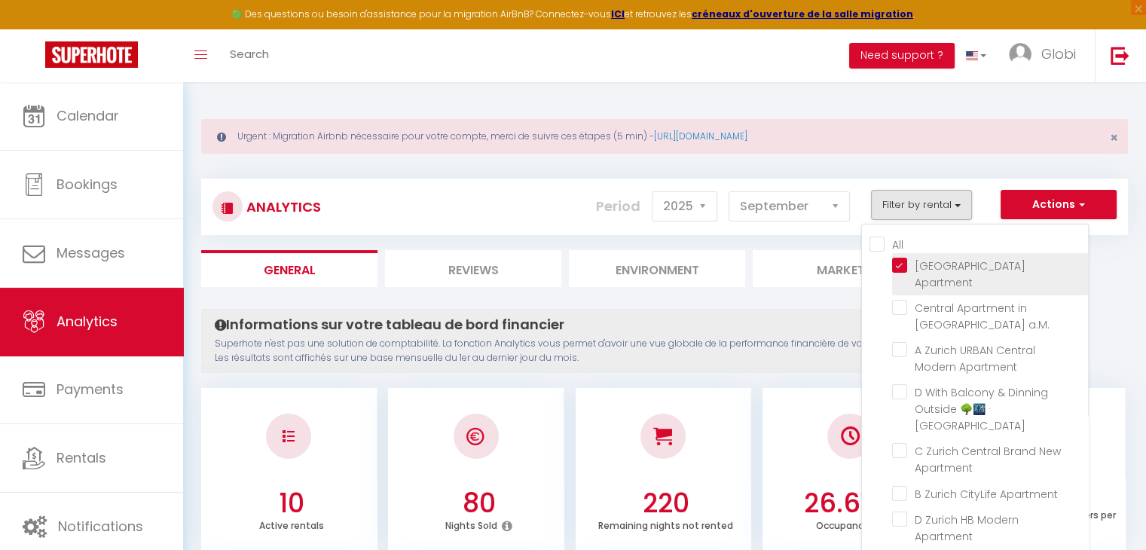
checkbox Apartment "false"
checkbox View "false"
checkbox Home "false"
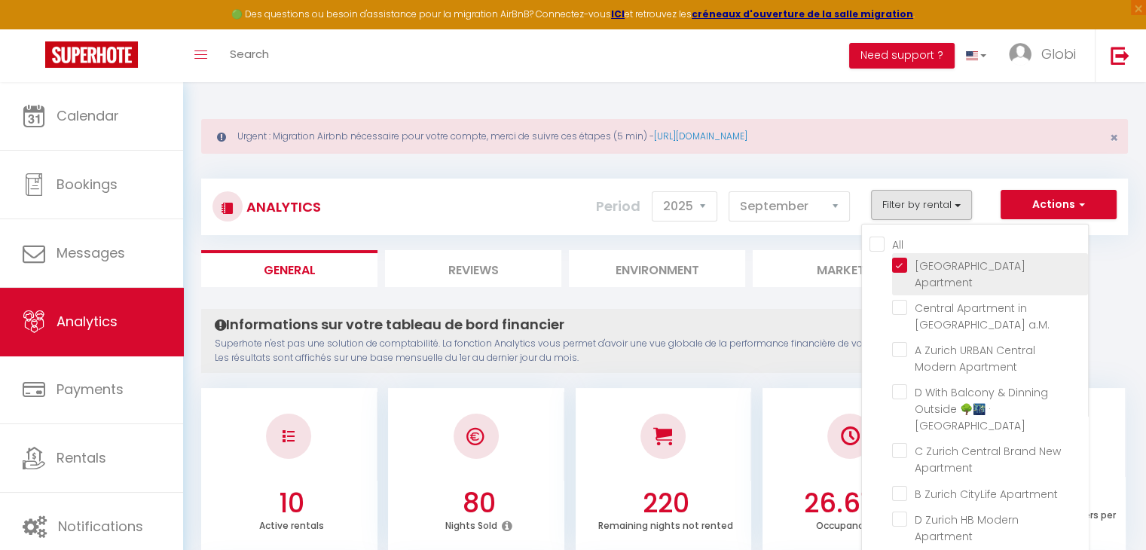
checkbox balcony "false"
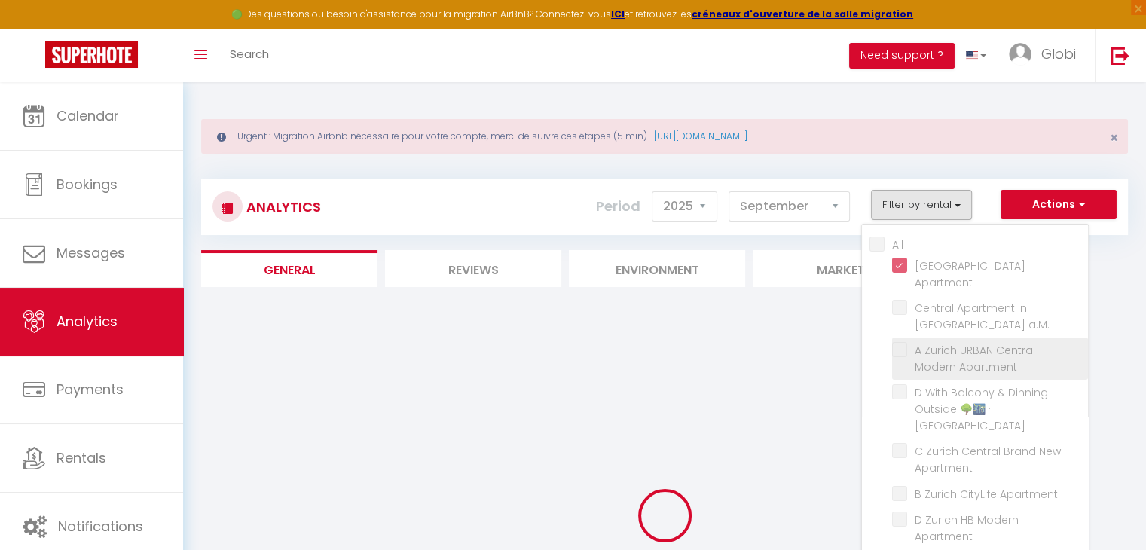
checkbox a\ "false"
checkbox Apartment "false"
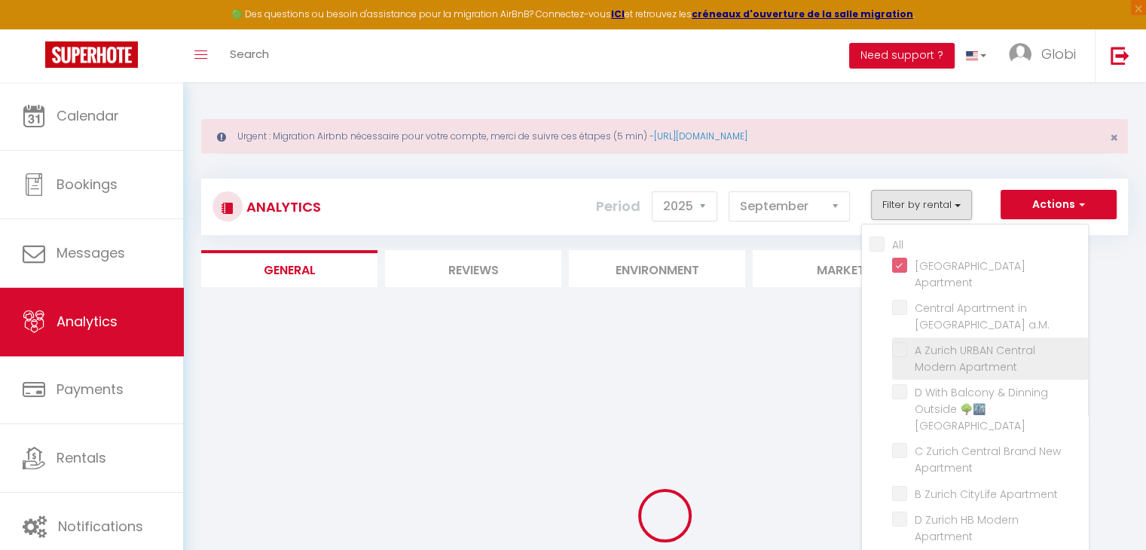
checkbox Apartment "false"
checkbox View "false"
checkbox Home "false"
checkbox balcony "false"
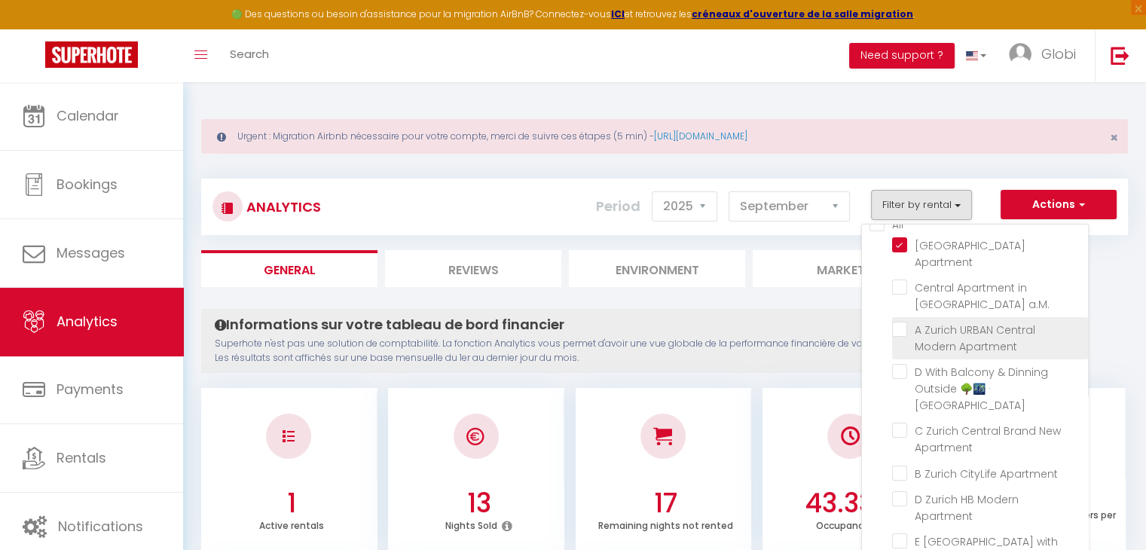
scroll to position [20, 0]
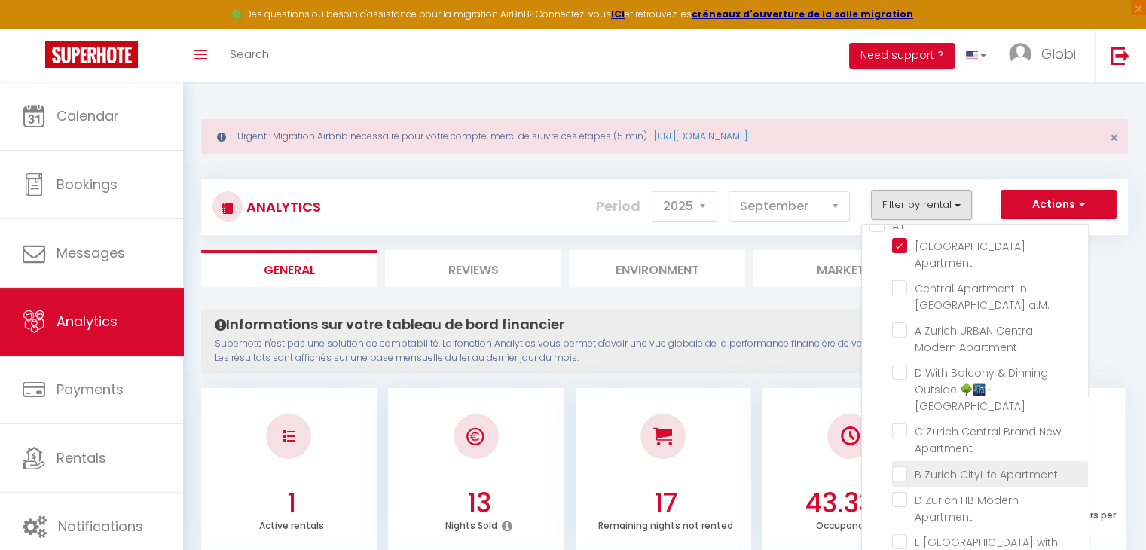
click at [895, 466] on Apartment "checkbox" at bounding box center [990, 473] width 196 height 15
checkbox Apartment "true"
checkbox a\ "false"
checkbox Apartment "false"
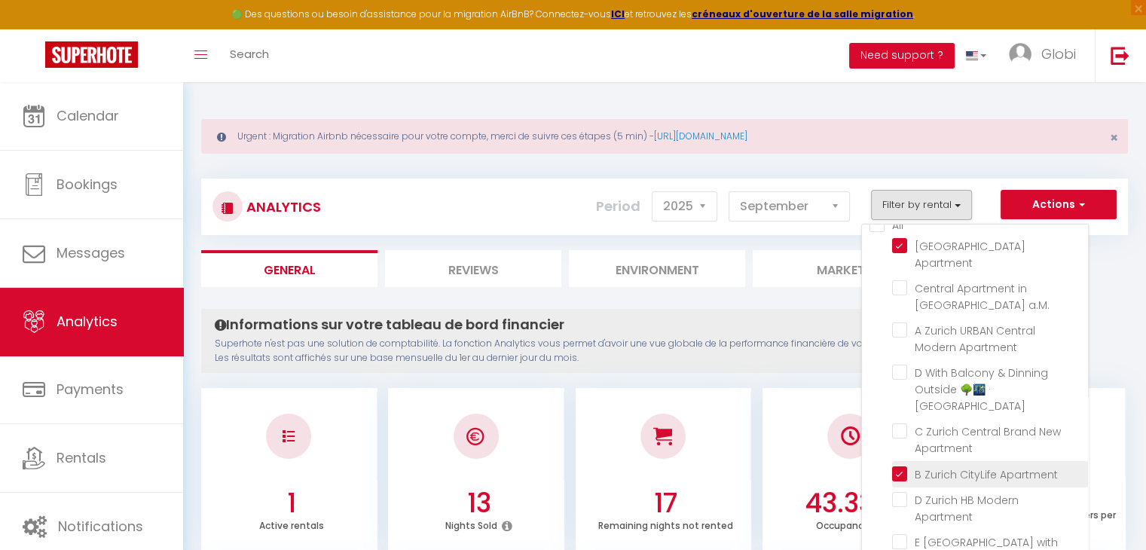
checkbox Apartment "false"
checkbox View "false"
checkbox Home "false"
checkbox balcony "false"
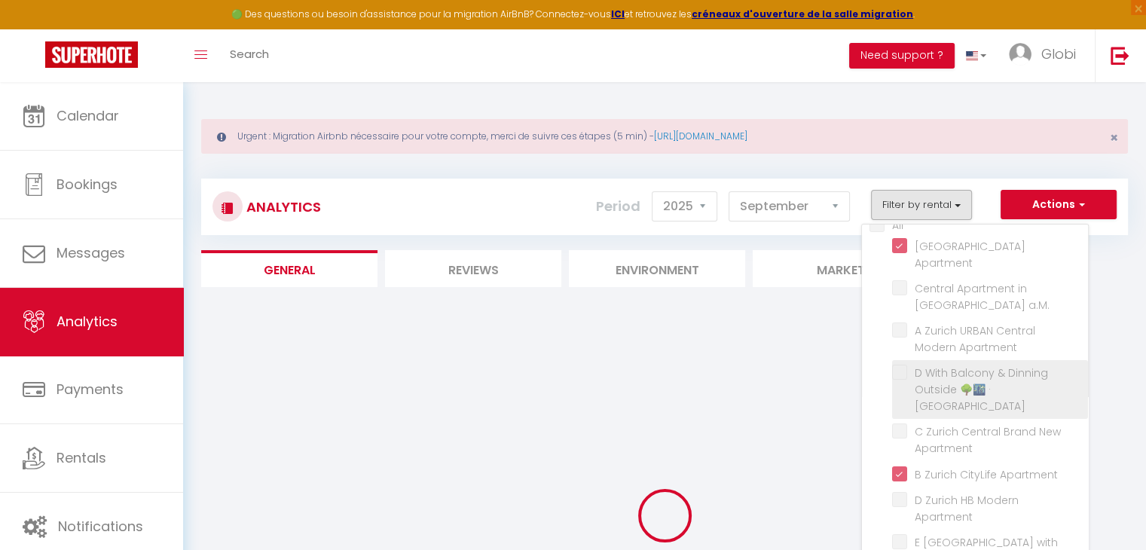
checkbox a\ "false"
checkbox Apartment "false"
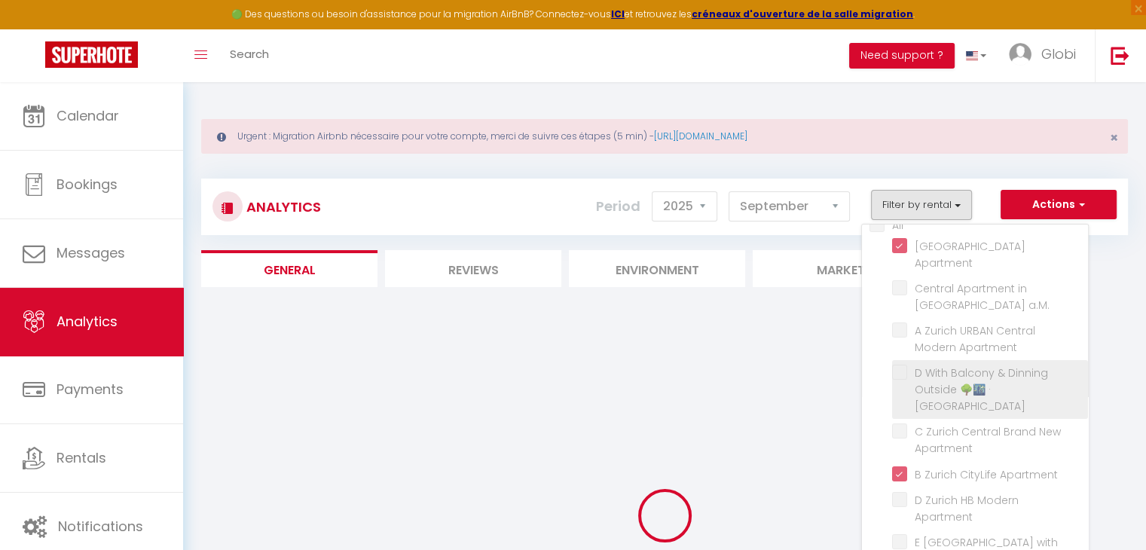
checkbox View "false"
checkbox Home "false"
checkbox balcony "false"
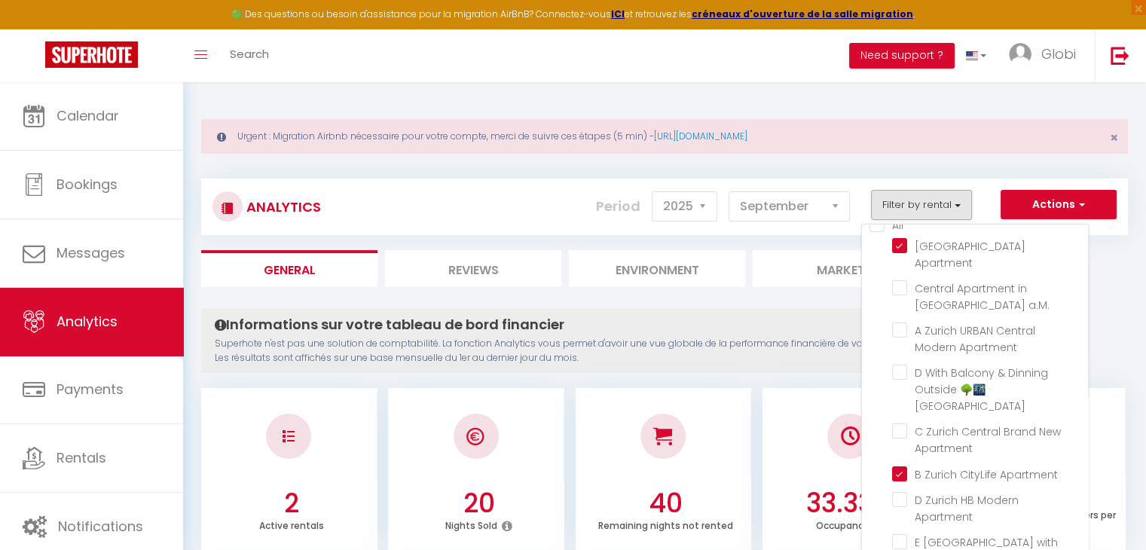
click at [725, 326] on h4 "Informations sur votre tableau de bord financier" at bounding box center [566, 325] width 703 height 17
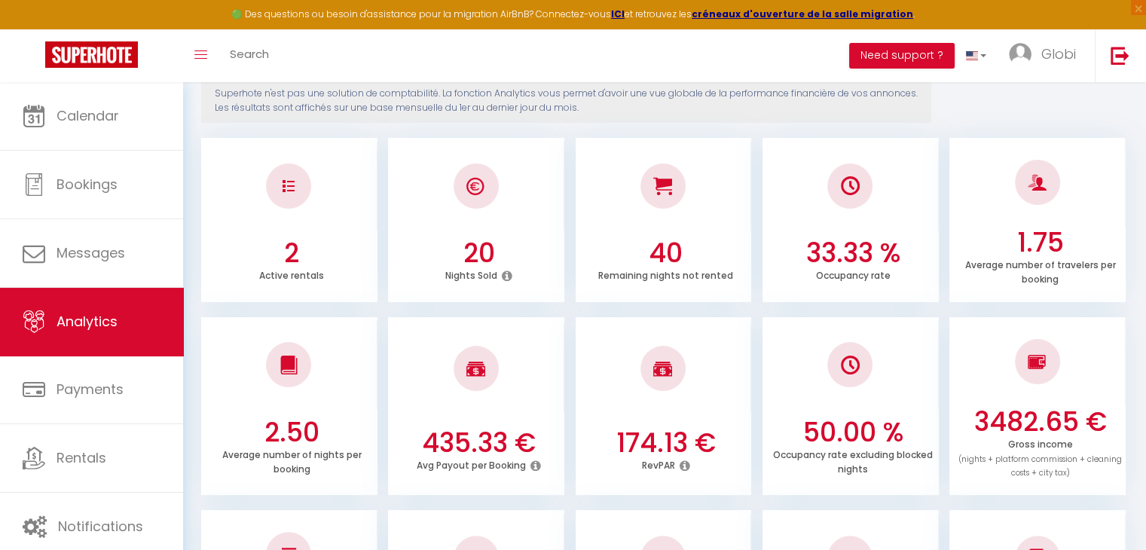
scroll to position [0, 0]
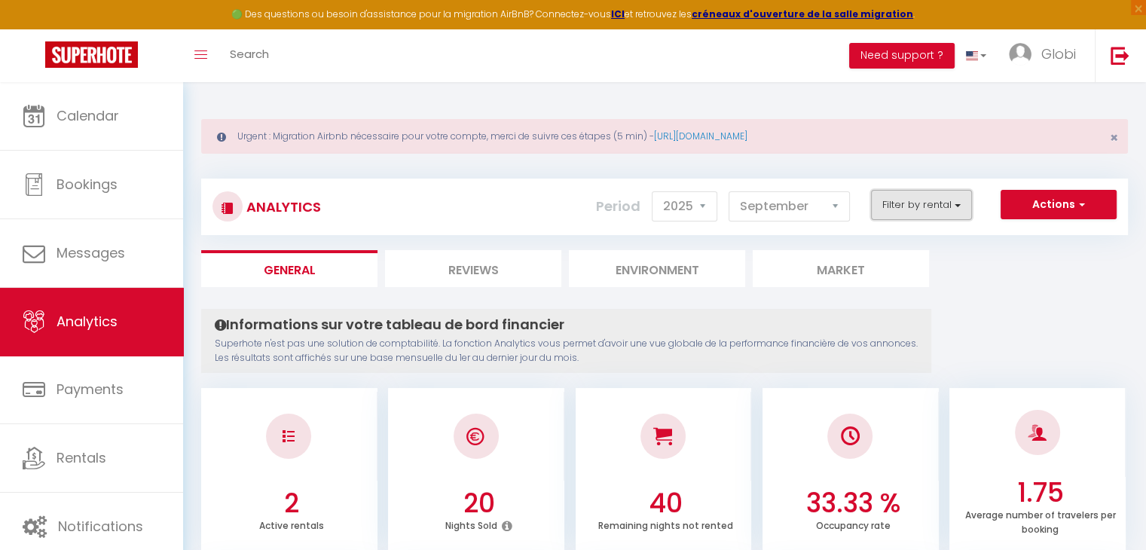
click at [932, 203] on button "Filter by rental" at bounding box center [921, 205] width 101 height 30
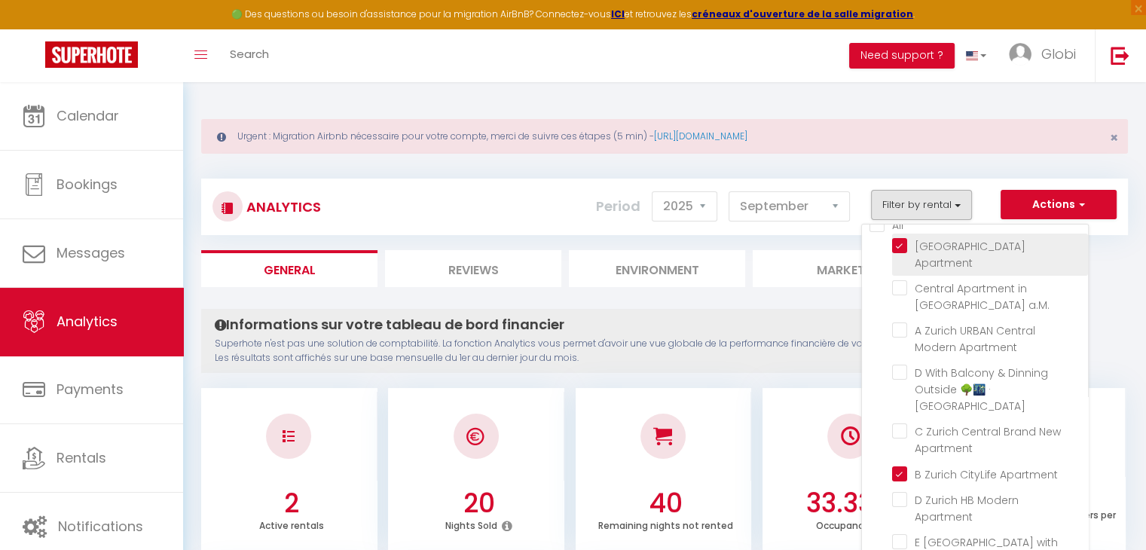
click at [896, 248] on Apartment "checkbox" at bounding box center [990, 245] width 196 height 15
checkbox Apartment "false"
checkbox a\ "false"
checkbox Apartment "false"
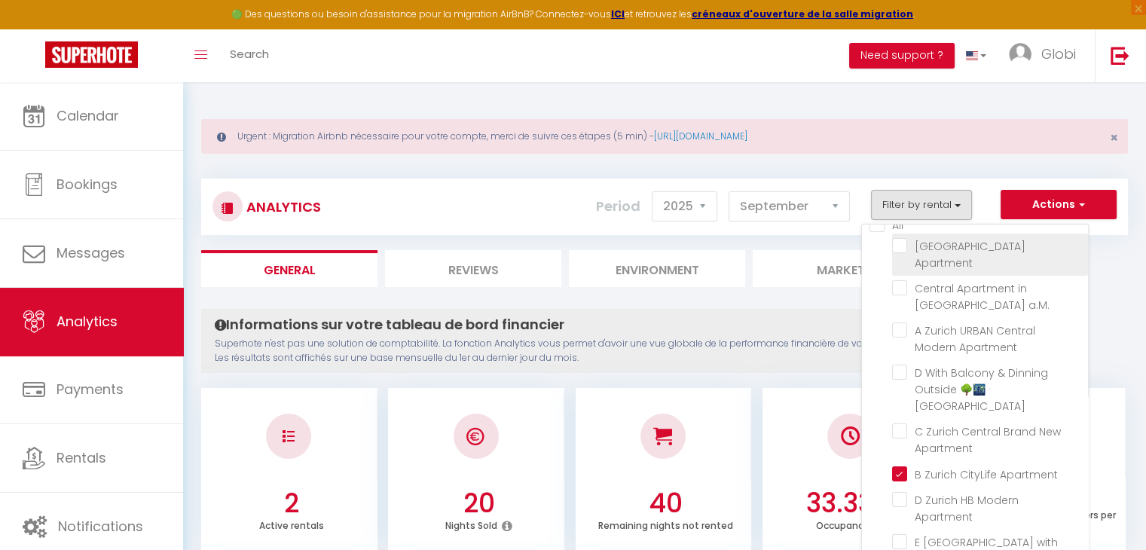
checkbox Apartment "false"
checkbox View "false"
checkbox Home "false"
checkbox balcony "false"
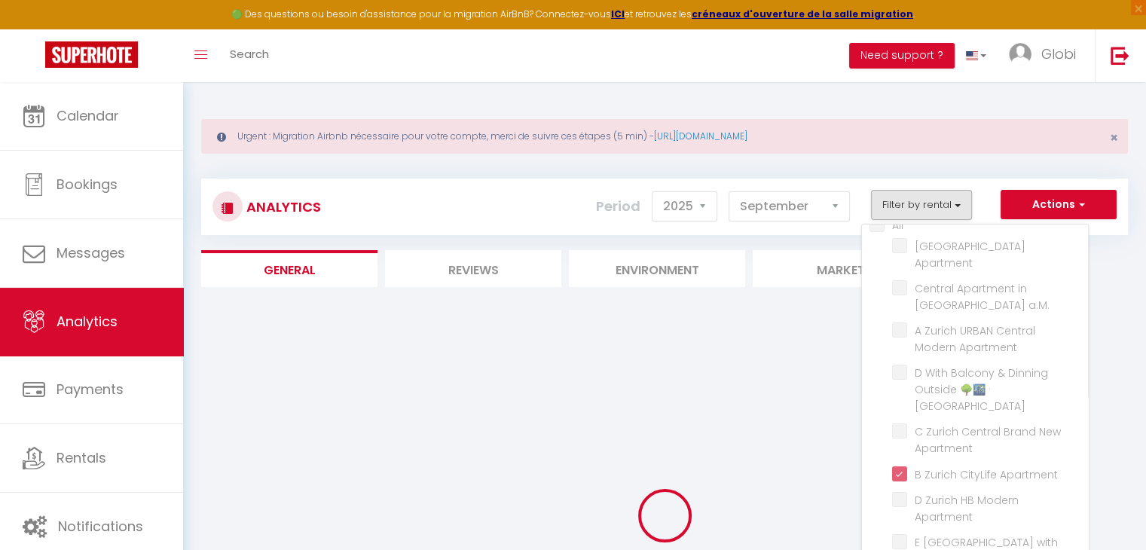
checkbox a\ "false"
checkbox Apartment "false"
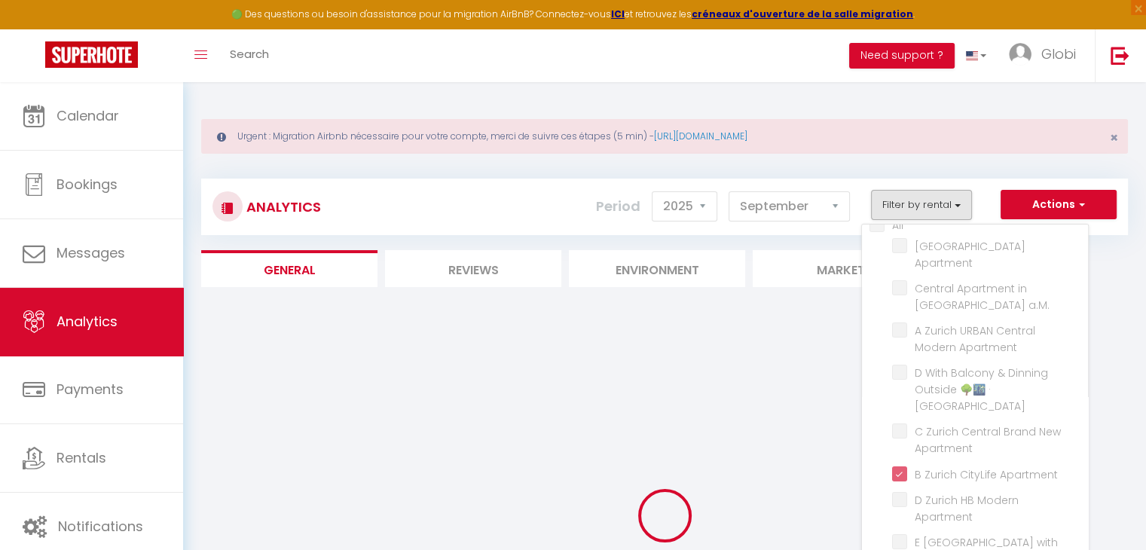
checkbox View "false"
checkbox Home "false"
checkbox balcony "false"
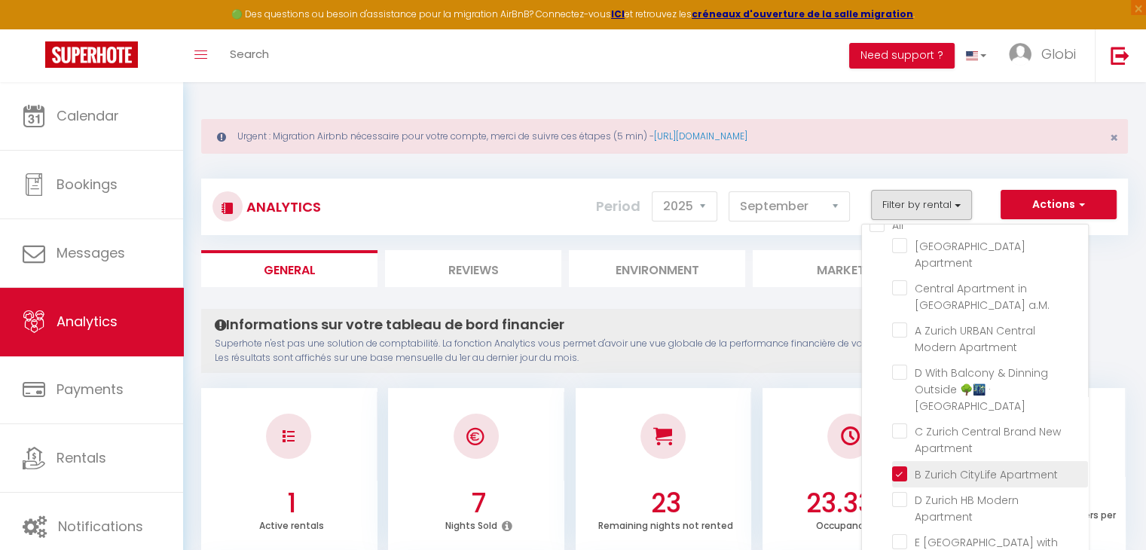
click at [899, 466] on Apartment "checkbox" at bounding box center [990, 473] width 196 height 15
checkbox Apartment "false"
checkbox a\ "false"
checkbox Apartment "false"
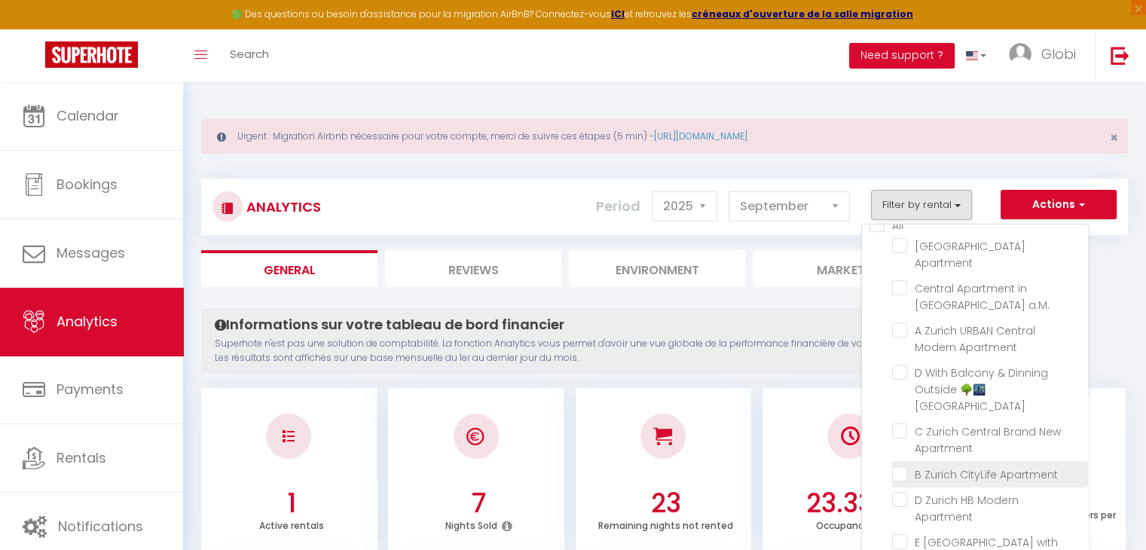
checkbox Apartment "false"
checkbox View "false"
checkbox Home "false"
checkbox balcony "false"
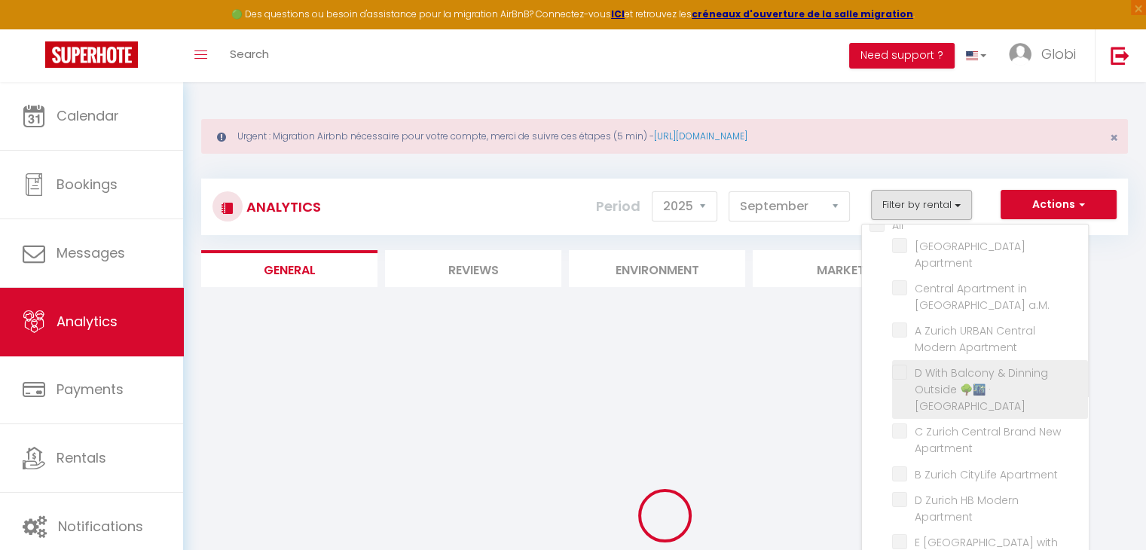
scroll to position [20, 0]
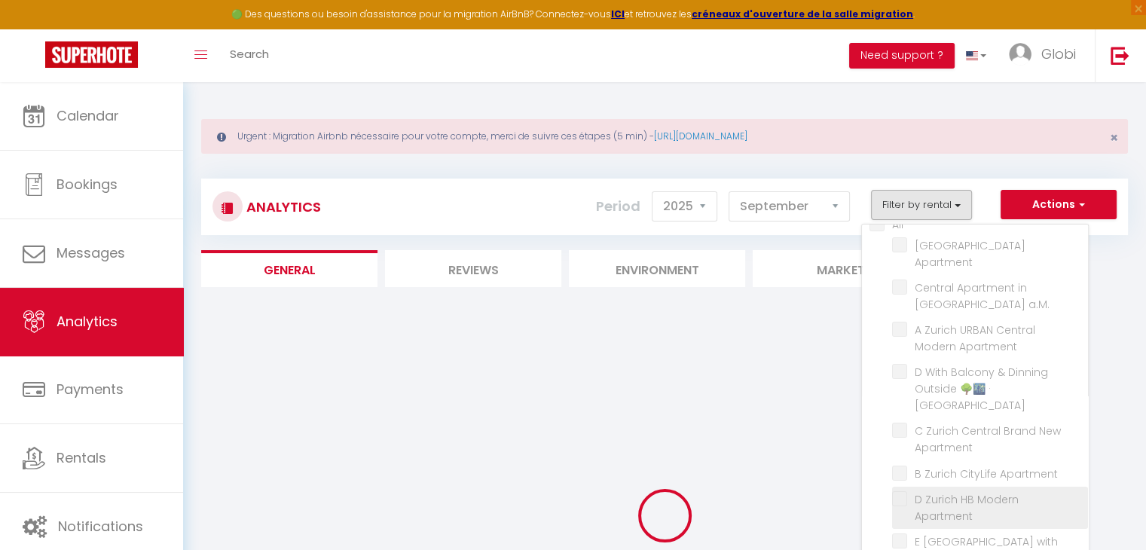
checkbox a\ "false"
checkbox Apartment "false"
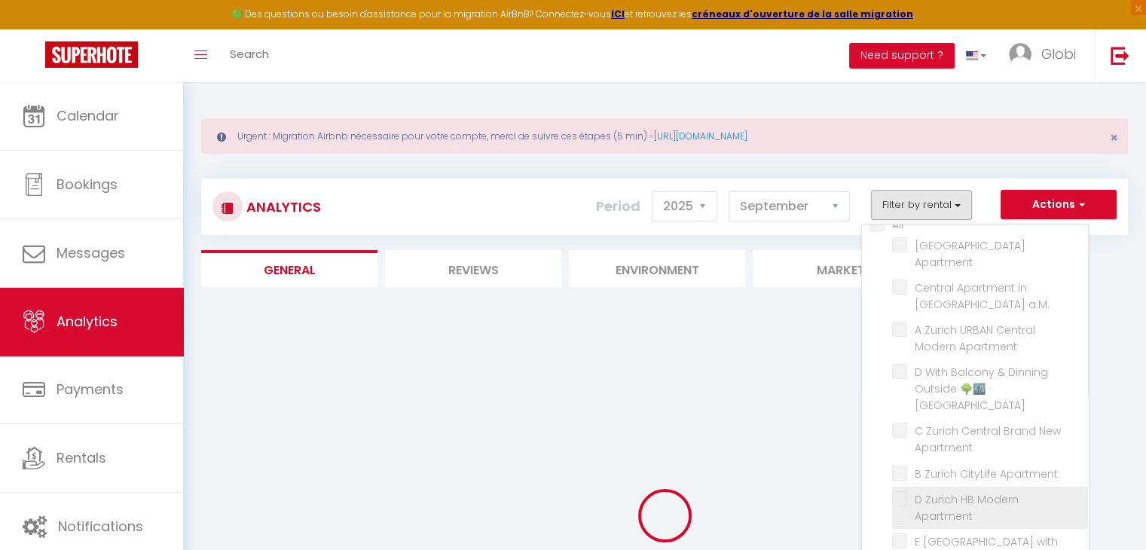
checkbox View "false"
checkbox Home "false"
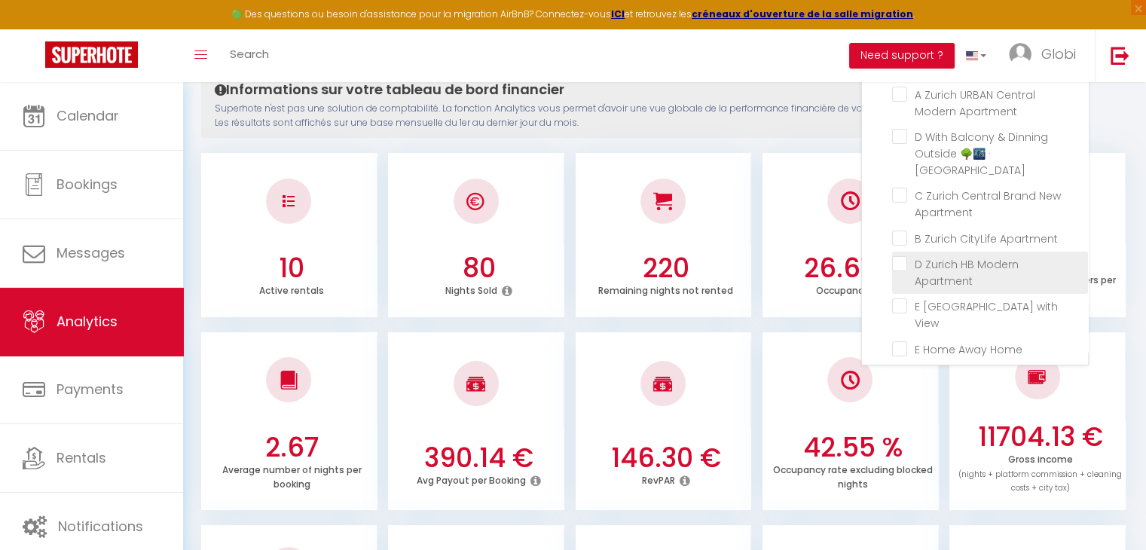
scroll to position [235, 0]
click at [899, 367] on balcony "checkbox" at bounding box center [990, 374] width 196 height 15
checkbox balcony "true"
checkbox a\ "false"
checkbox Apartment "false"
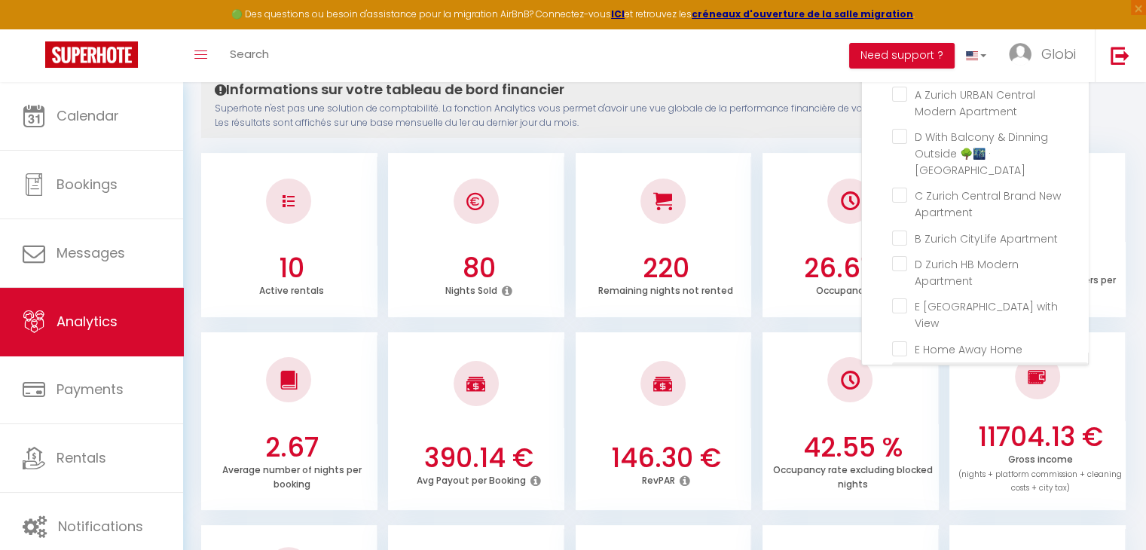
checkbox Apartment "false"
checkbox View "false"
checkbox Home "false"
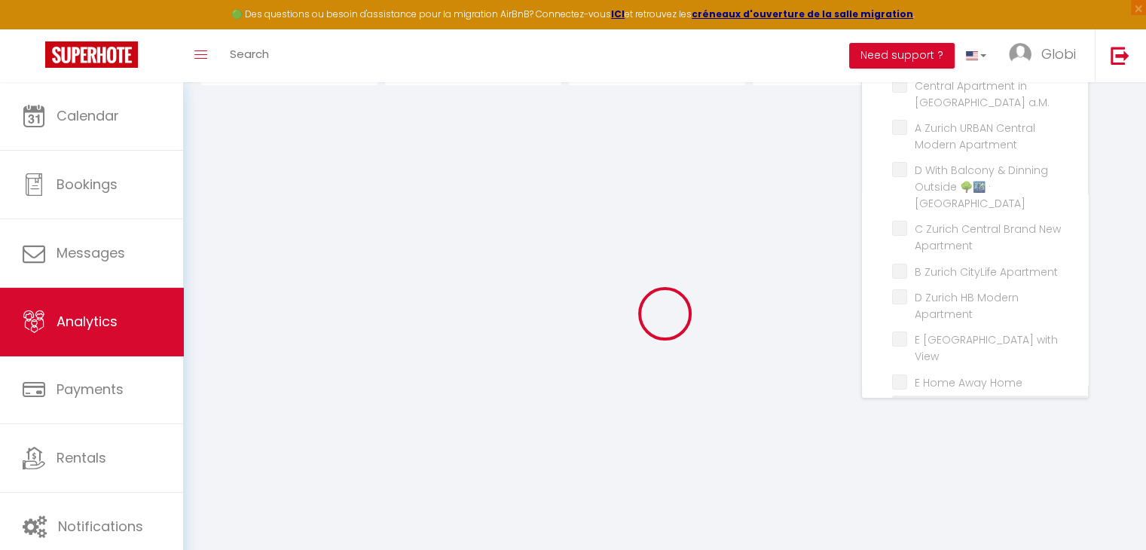
checkbox a\ "false"
checkbox Apartment "false"
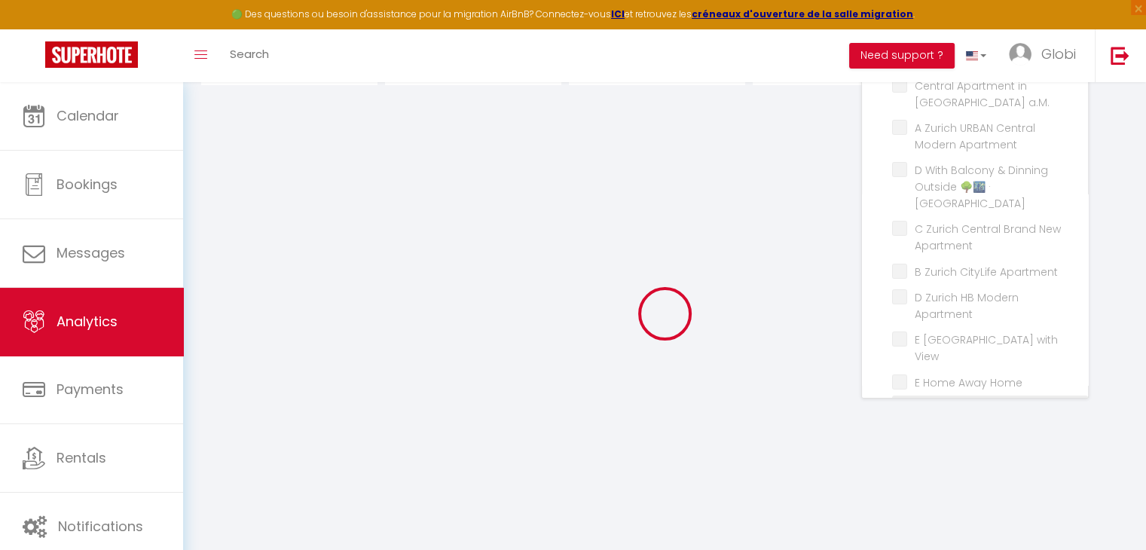
checkbox View "false"
checkbox Home "false"
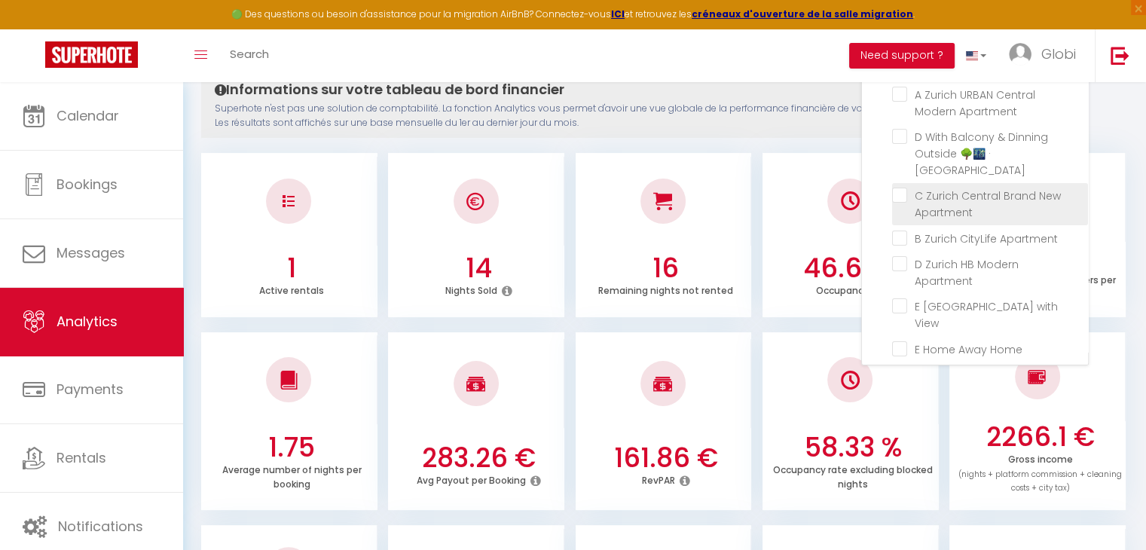
scroll to position [0, 0]
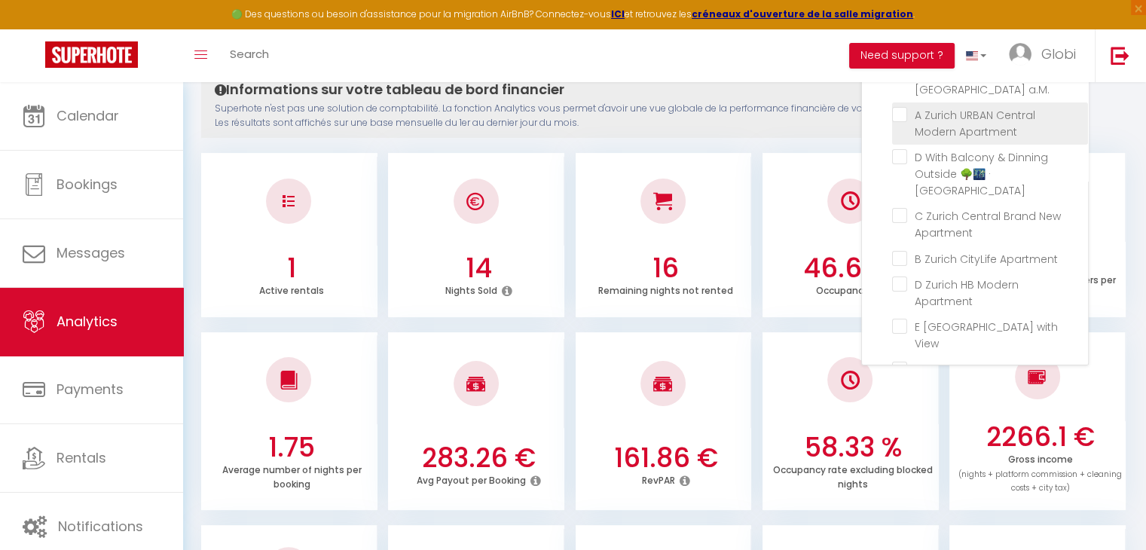
click at [902, 107] on Apartment "checkbox" at bounding box center [990, 114] width 196 height 15
checkbox Apartment "true"
checkbox a\ "false"
checkbox Apartment "false"
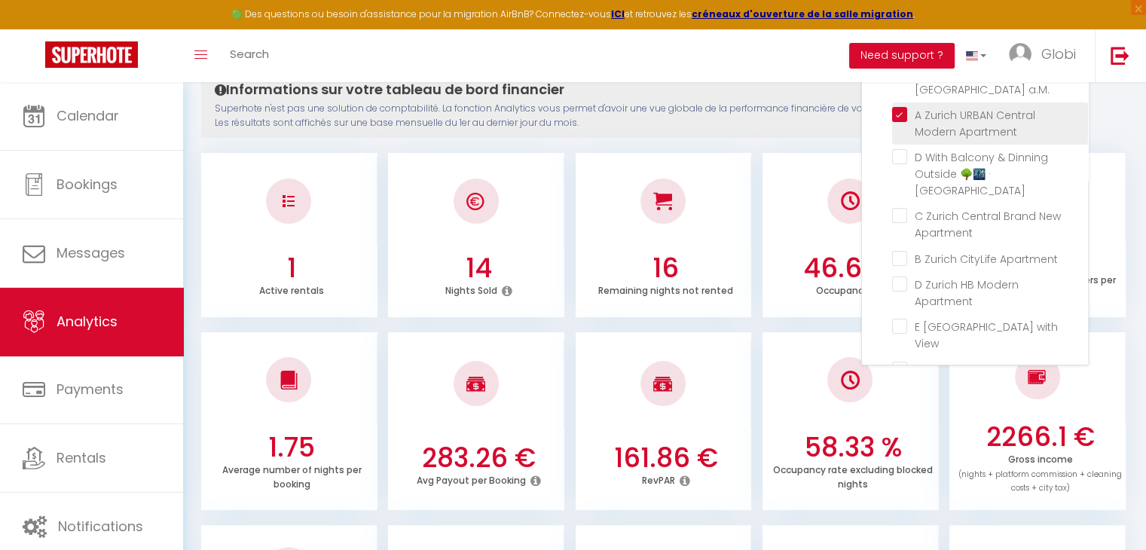
checkbox Apartment "false"
checkbox View "false"
checkbox Home "false"
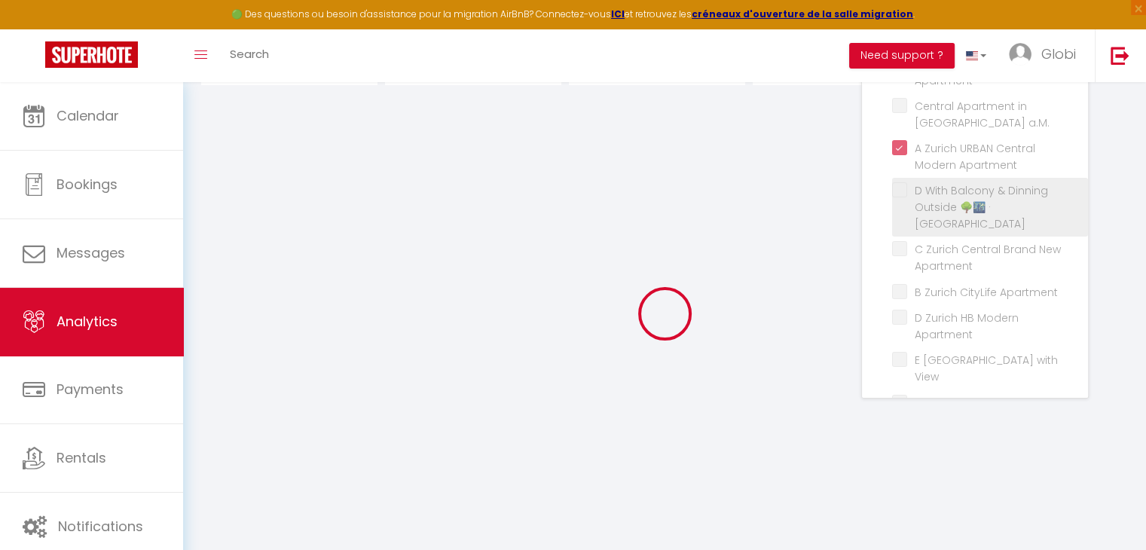
checkbox a\ "false"
checkbox Apartment "false"
checkbox View "false"
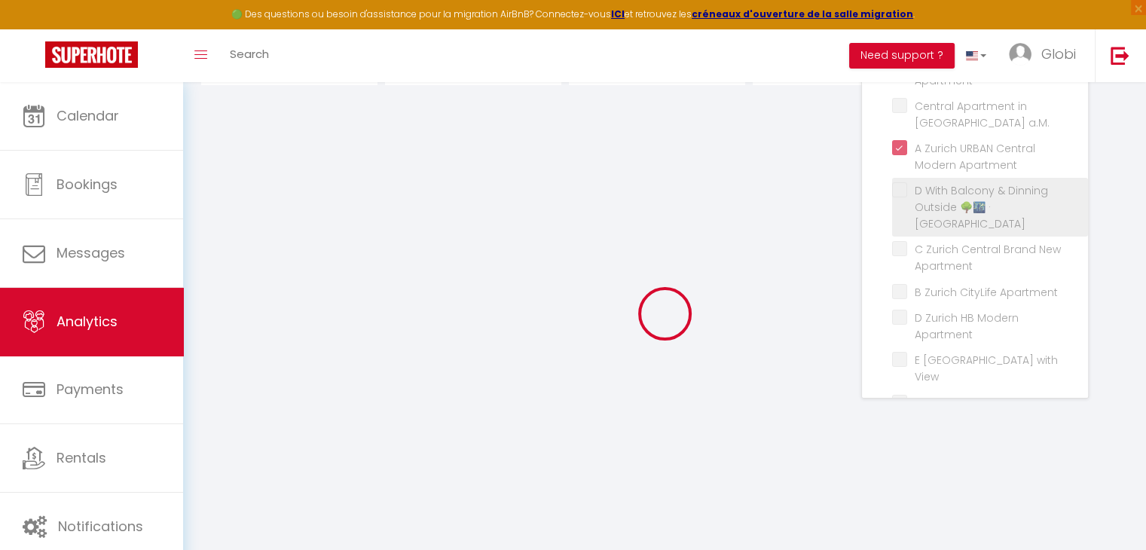
checkbox Home "false"
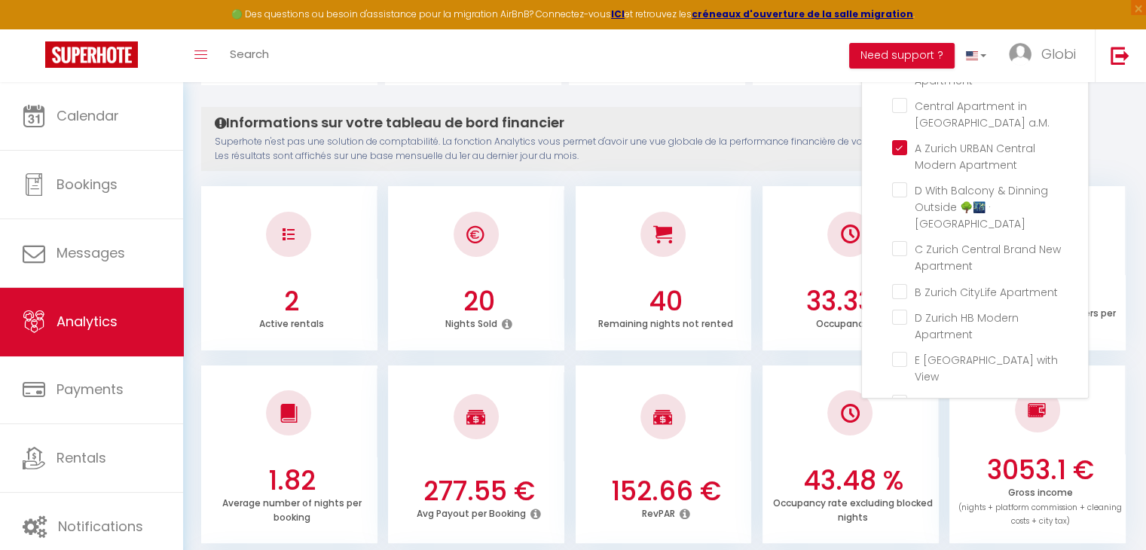
scroll to position [235, 0]
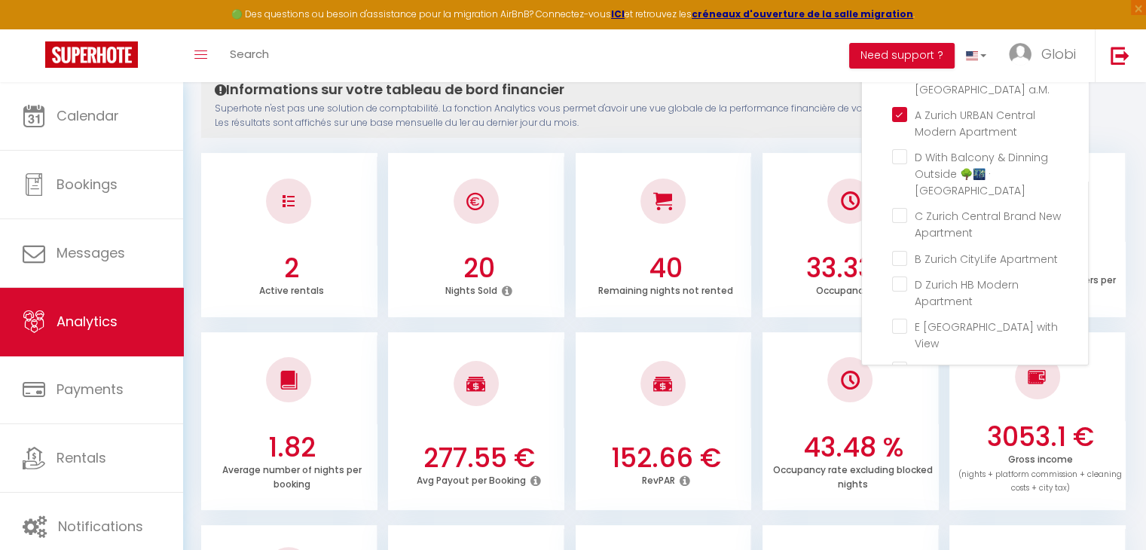
click at [736, 124] on p "Superhote n'est pas une solution de comptabilité. La fonction Analytics vous pe…" at bounding box center [566, 116] width 703 height 29
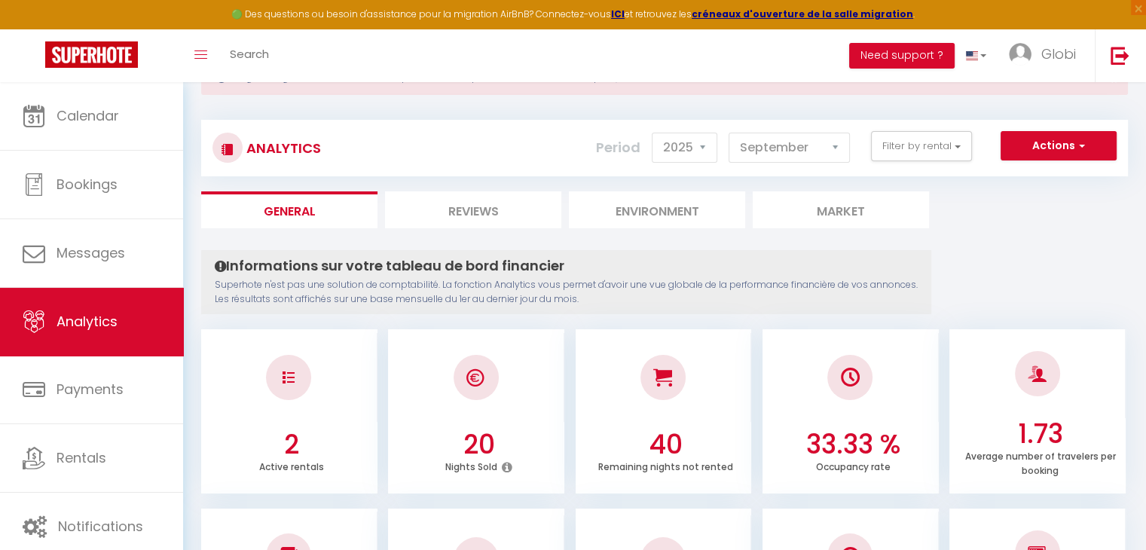
scroll to position [0, 0]
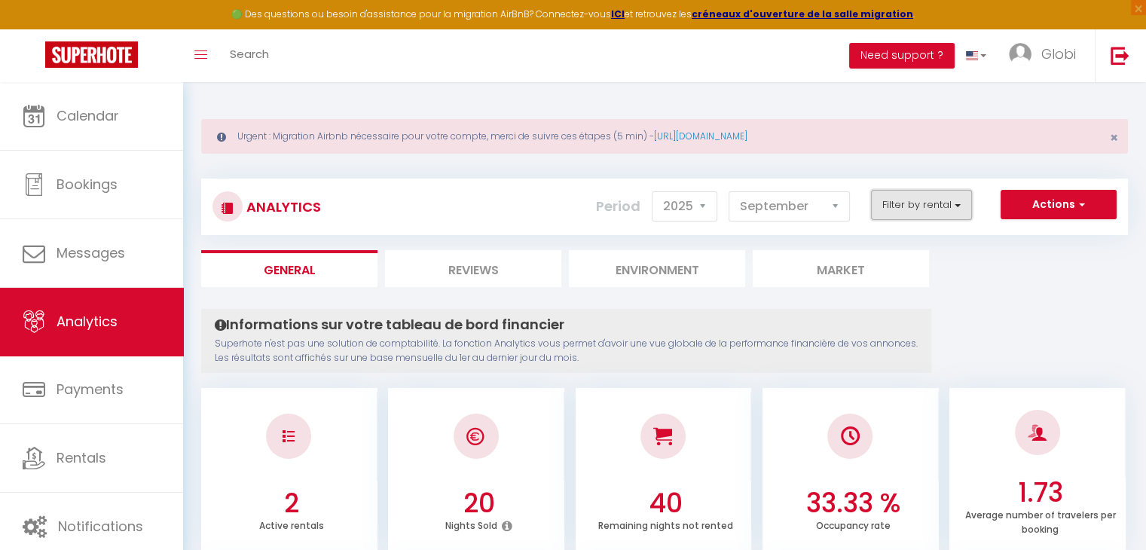
click at [936, 208] on button "Filter by rental" at bounding box center [921, 205] width 101 height 30
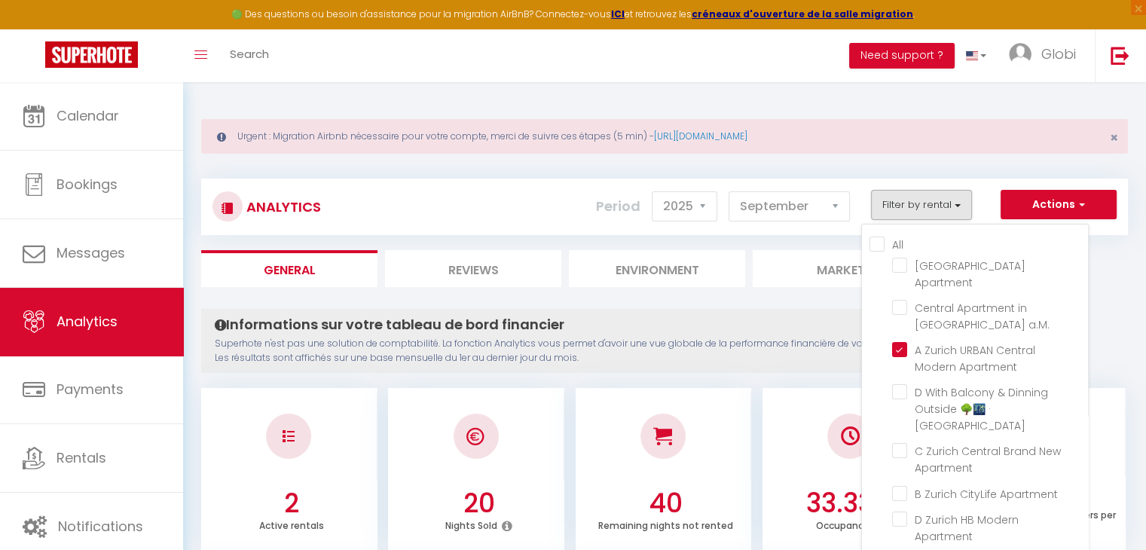
click at [788, 334] on div "Informations sur votre tableau de bord financier Superhote n'est pas une soluti…" at bounding box center [566, 341] width 730 height 64
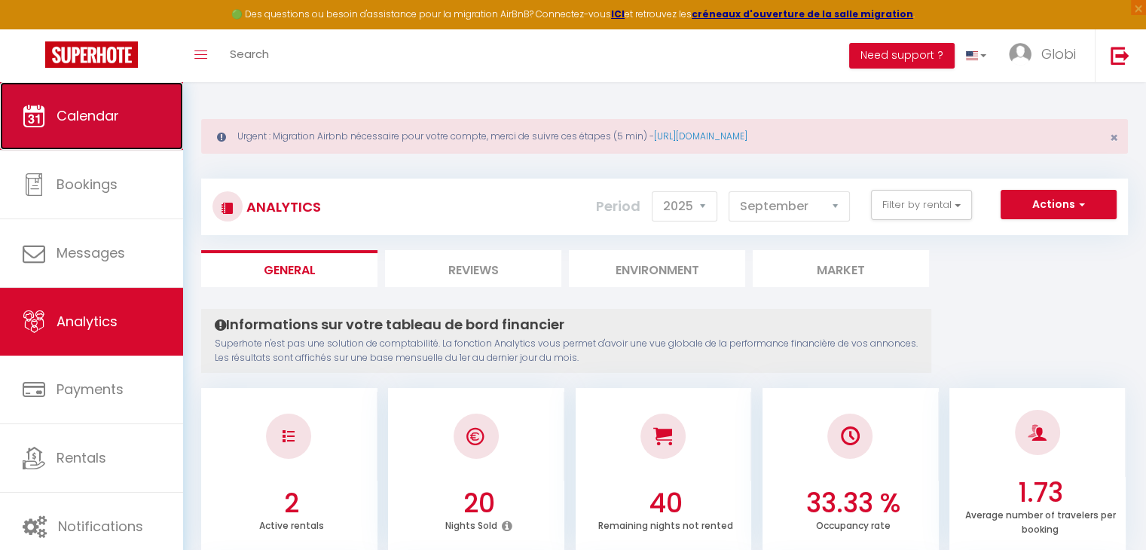
click at [124, 118] on link "Calendar" at bounding box center [91, 116] width 183 height 68
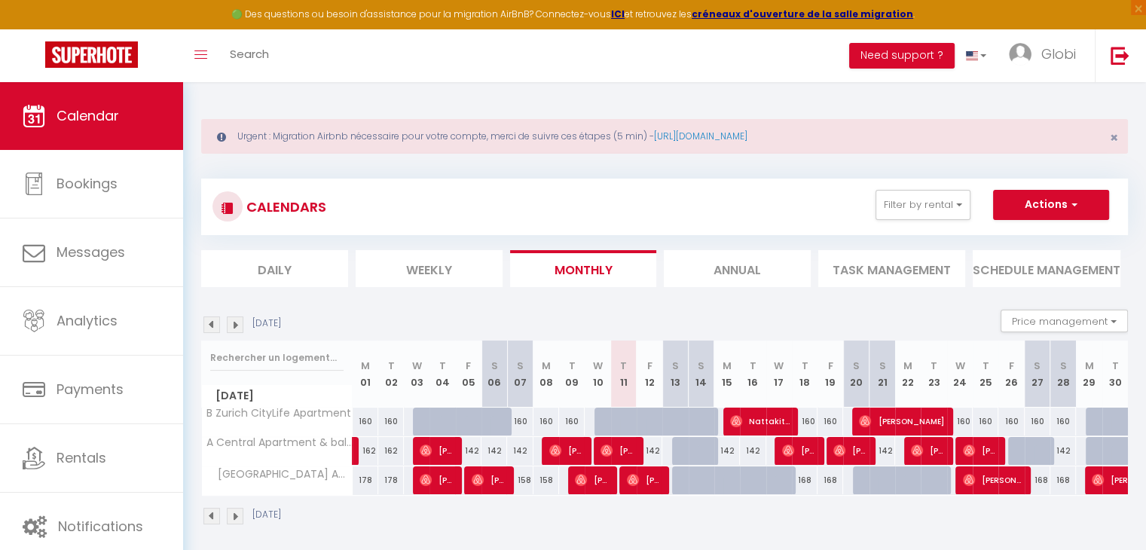
scroll to position [81, 0]
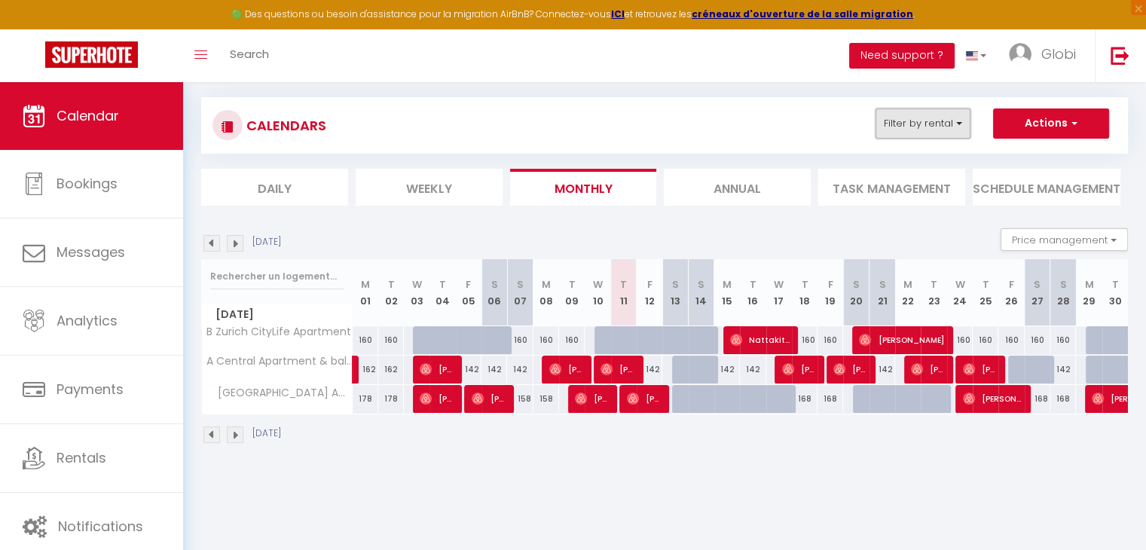
click at [917, 113] on button "Filter by rental" at bounding box center [923, 124] width 95 height 30
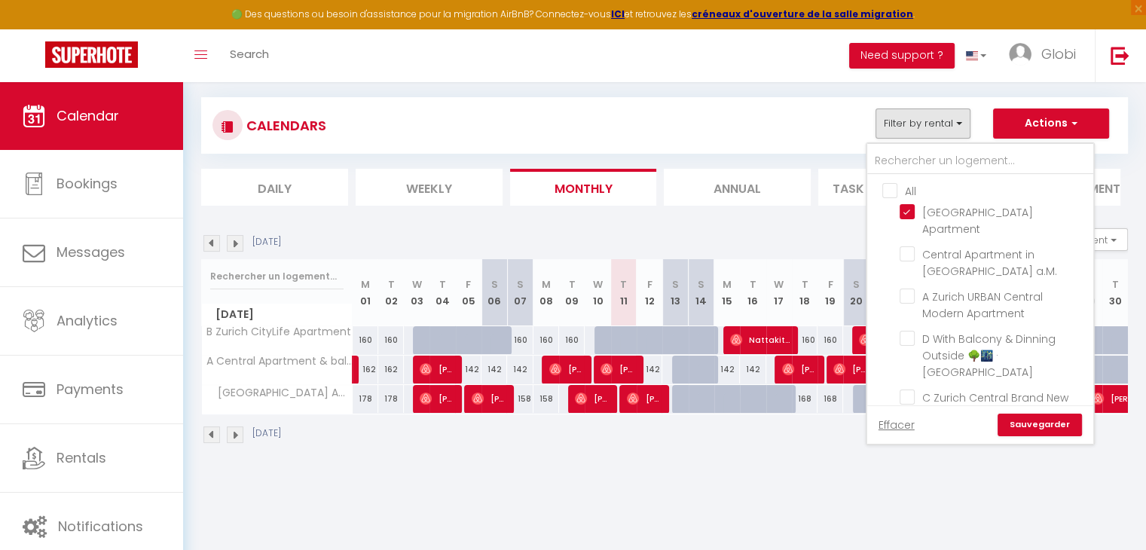
click at [886, 182] on input "All" at bounding box center [996, 189] width 226 height 15
checkbox input "true"
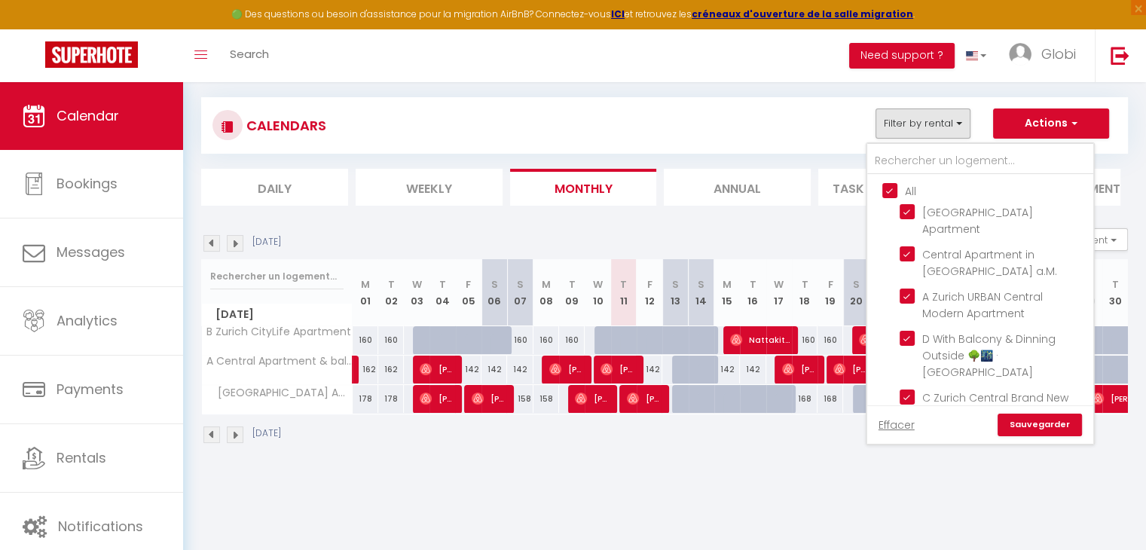
checkbox input "true"
click at [1040, 420] on link "Sauvegarder" at bounding box center [1040, 425] width 84 height 23
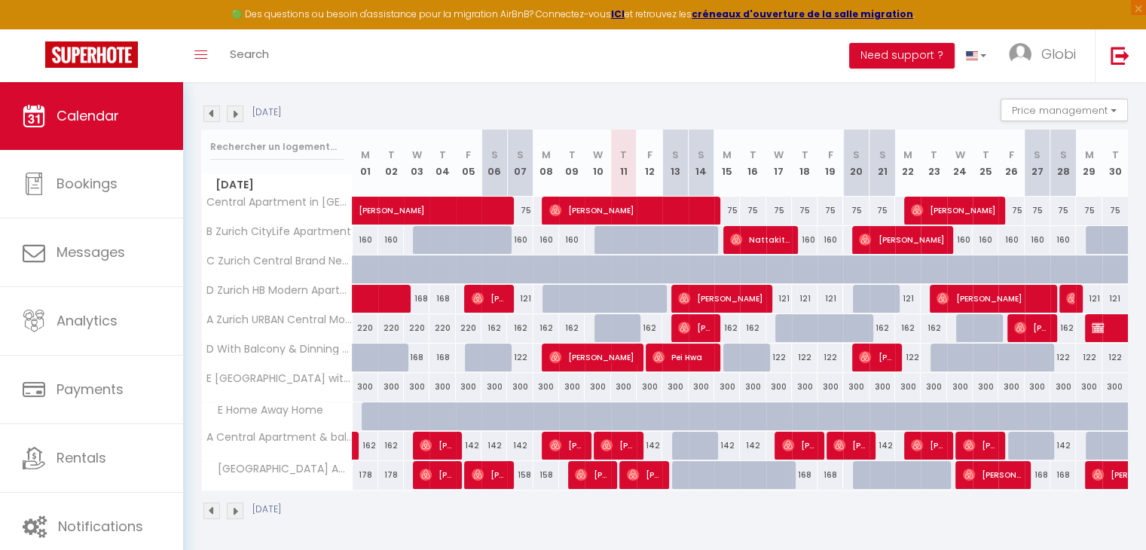
scroll to position [211, 0]
click at [687, 359] on span "Pei Hwa" at bounding box center [683, 357] width 60 height 29
select select "OK"
select select "0"
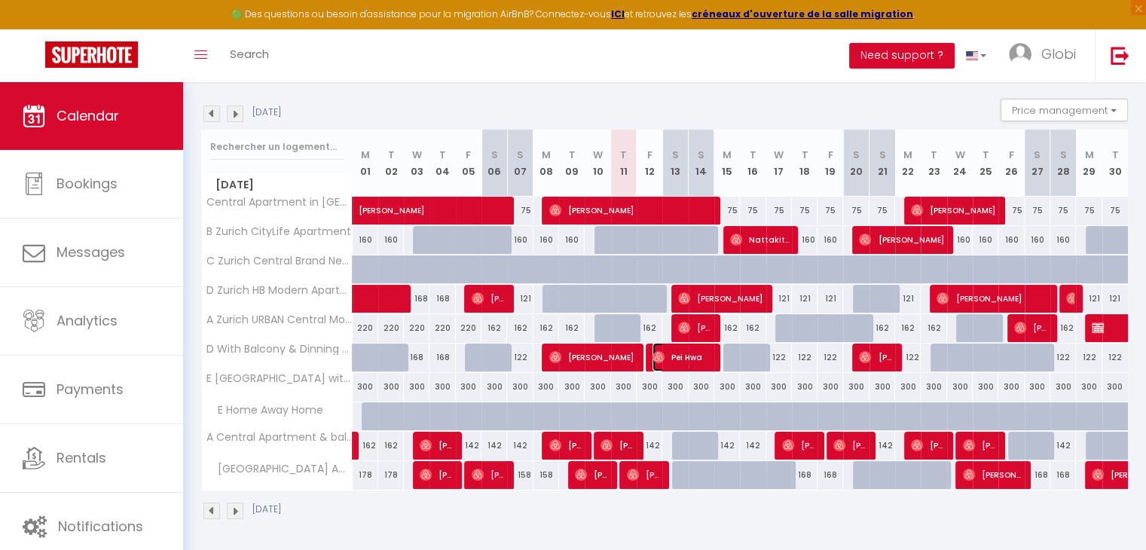
select select "0"
select select "1"
select select
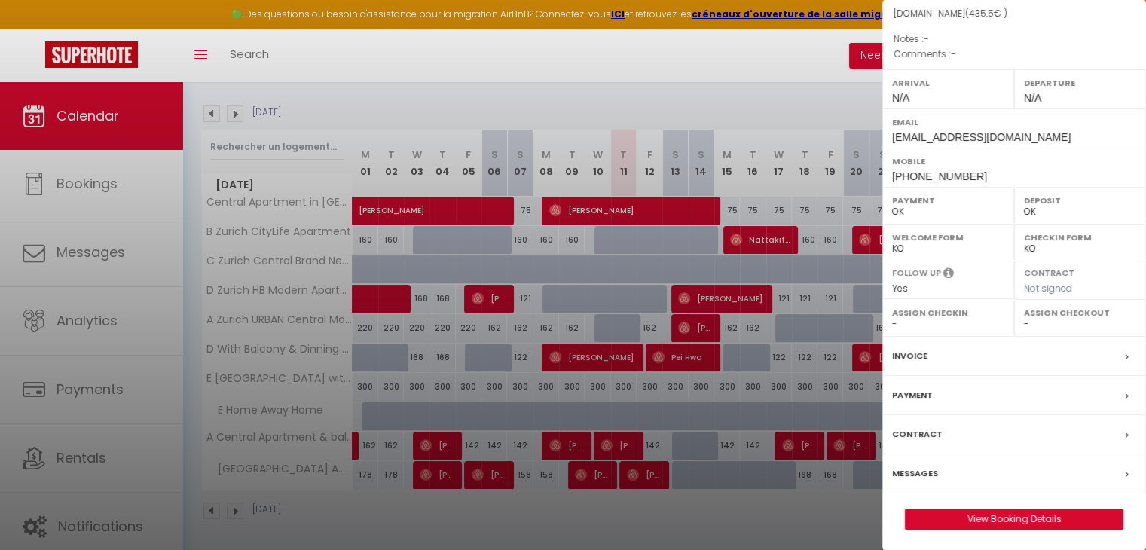
click at [924, 476] on label "Messages" at bounding box center [915, 474] width 46 height 16
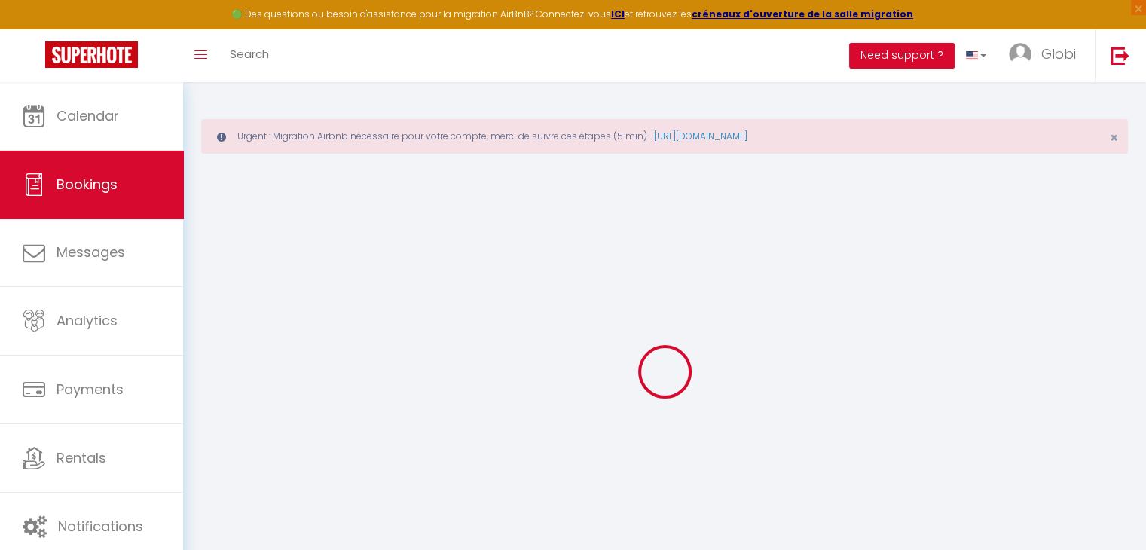
select select
checkbox input "false"
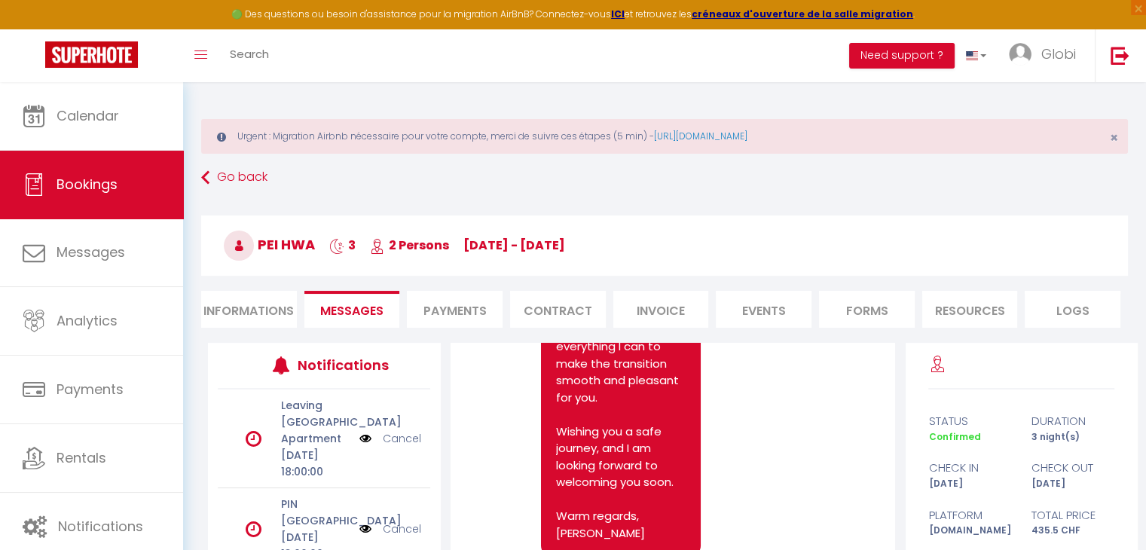
scroll to position [214, 0]
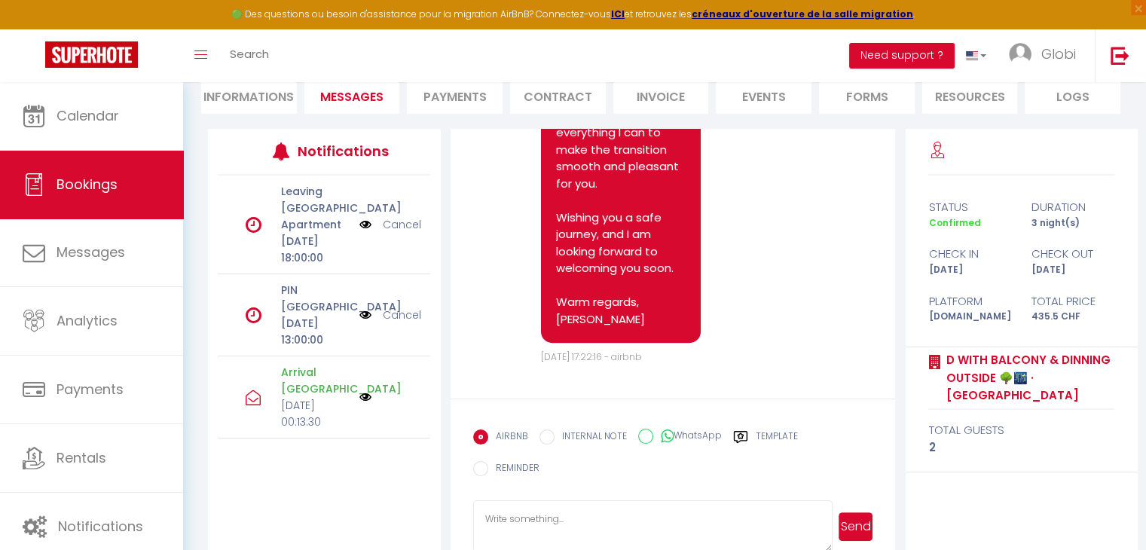
click at [724, 501] on textarea at bounding box center [653, 527] width 360 height 53
click at [771, 436] on label "Template" at bounding box center [777, 439] width 42 height 19
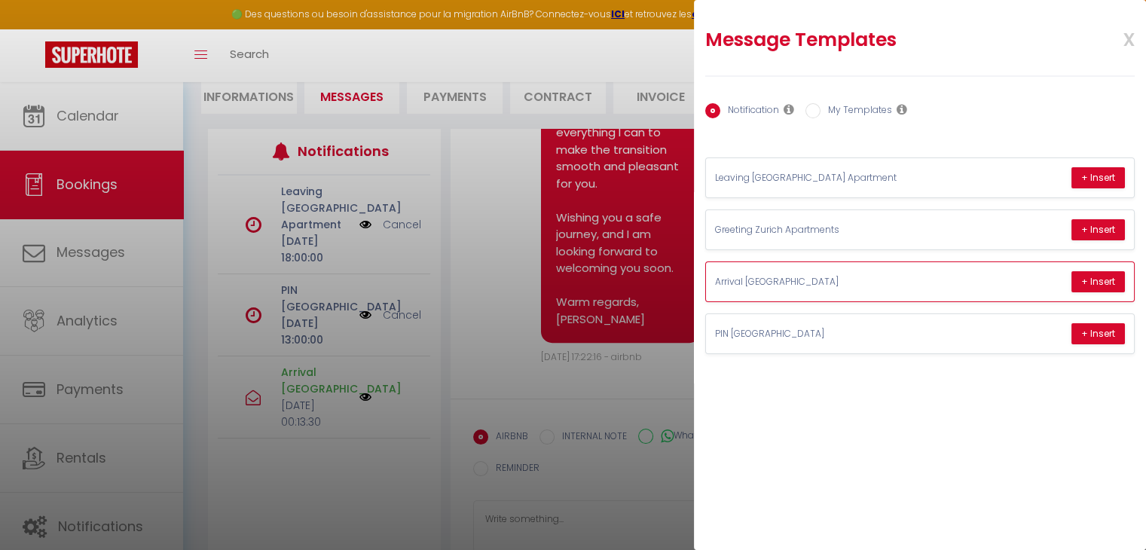
click at [982, 286] on div "Arrival Zürich Central HB Apartment + Insert" at bounding box center [920, 281] width 428 height 39
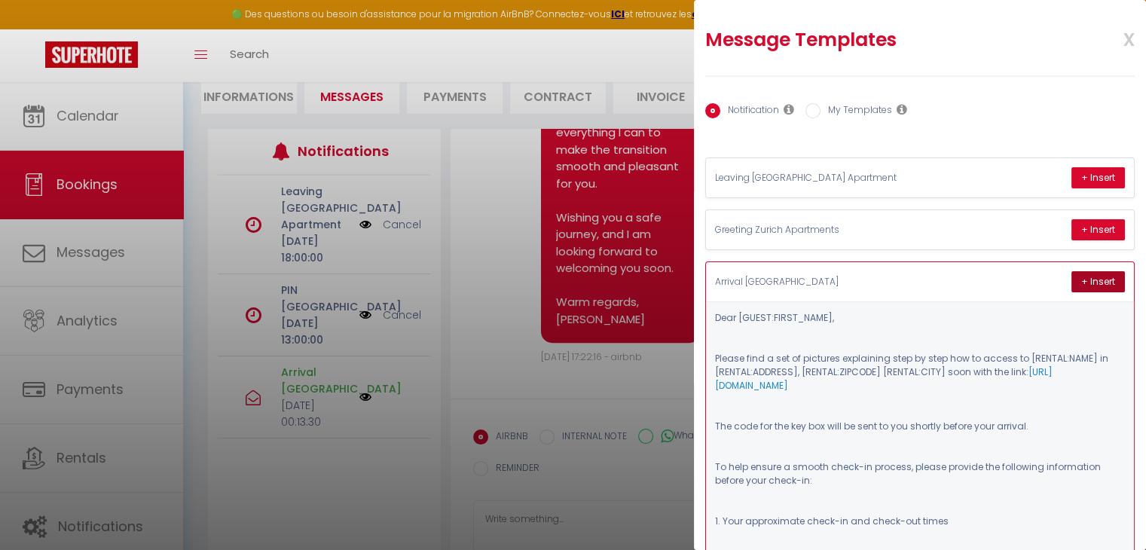
click at [1082, 279] on button "+ Insert" at bounding box center [1099, 281] width 54 height 21
type textarea "Dear Pei, Please find a set of pictures explaining step by step how to access t…"
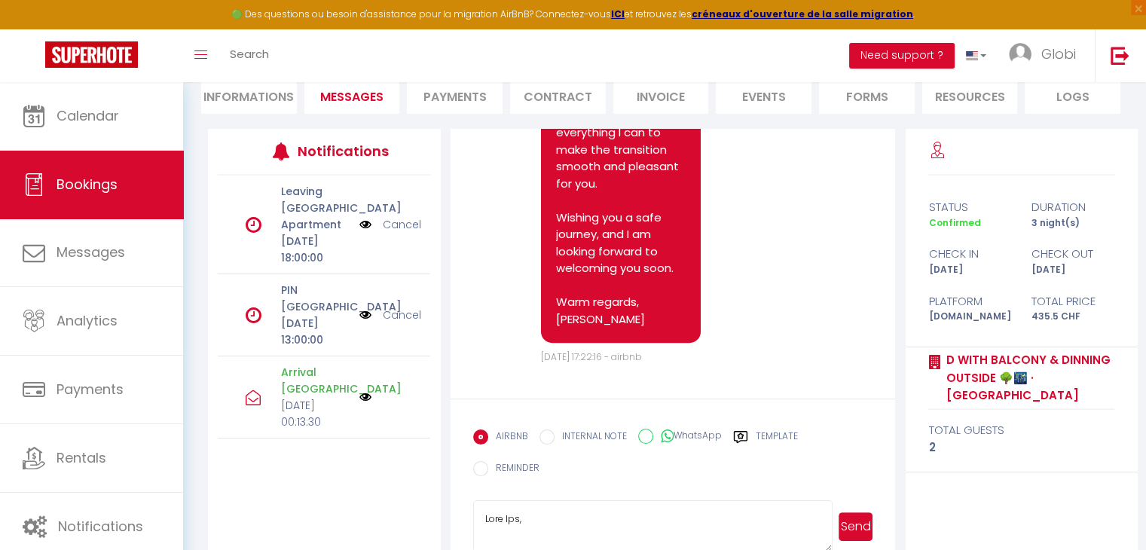
click at [849, 513] on button "Send" at bounding box center [856, 527] width 34 height 29
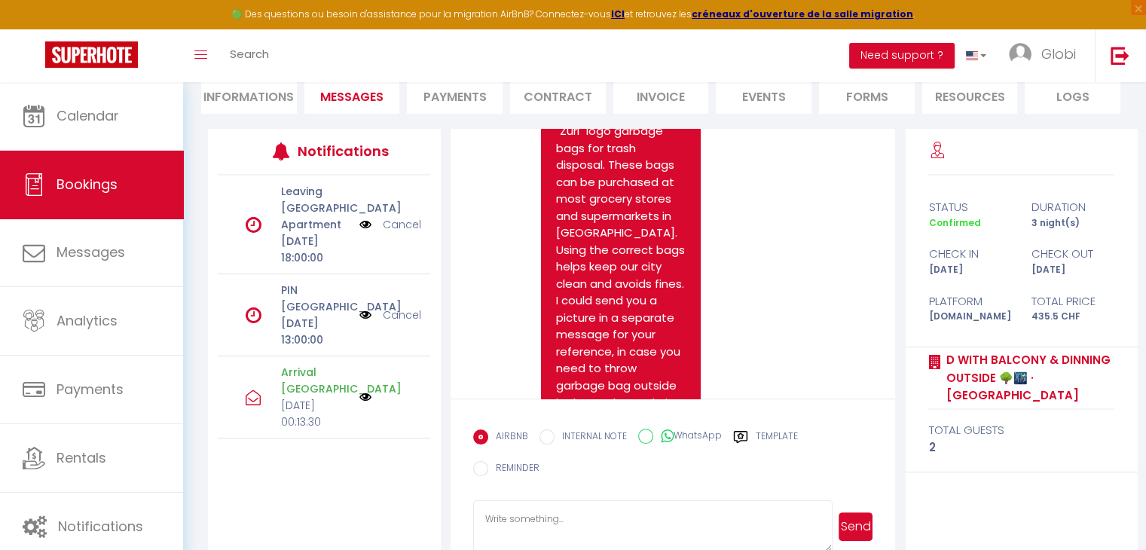
scroll to position [14147, 0]
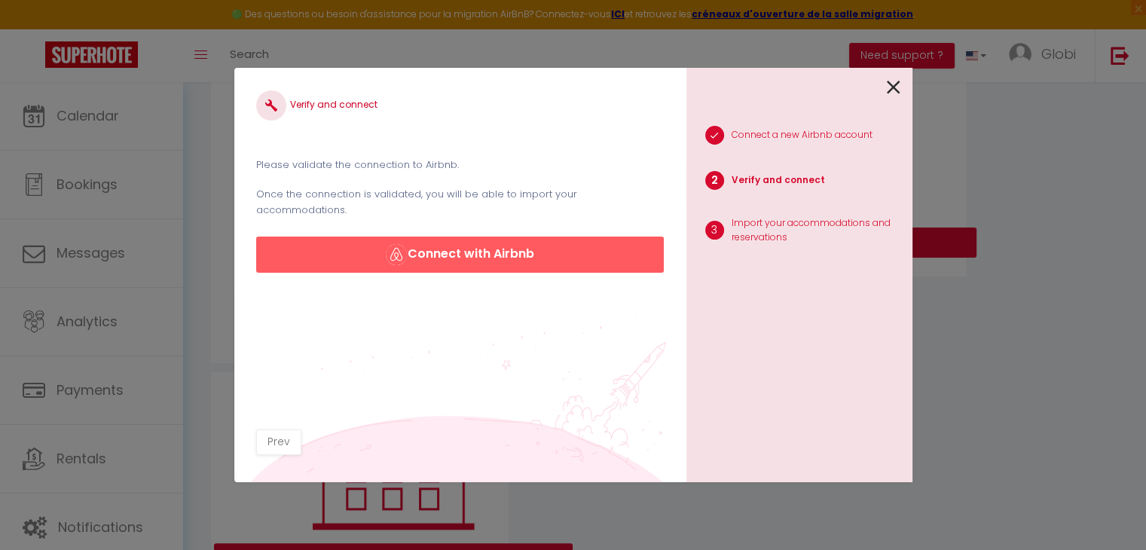
click at [899, 91] on icon at bounding box center [894, 87] width 14 height 23
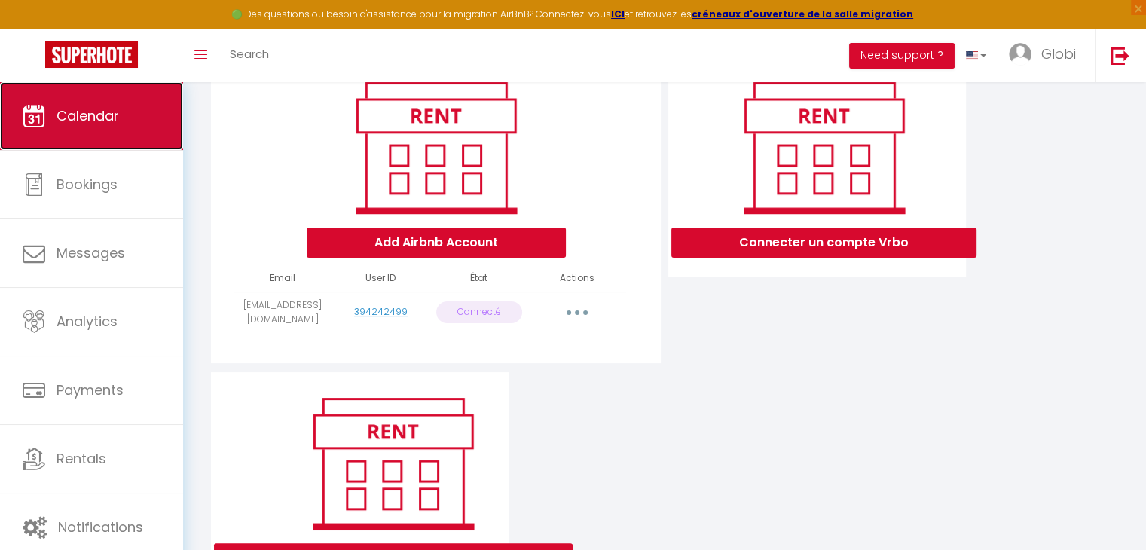
click at [60, 128] on link "Calendar" at bounding box center [91, 116] width 183 height 68
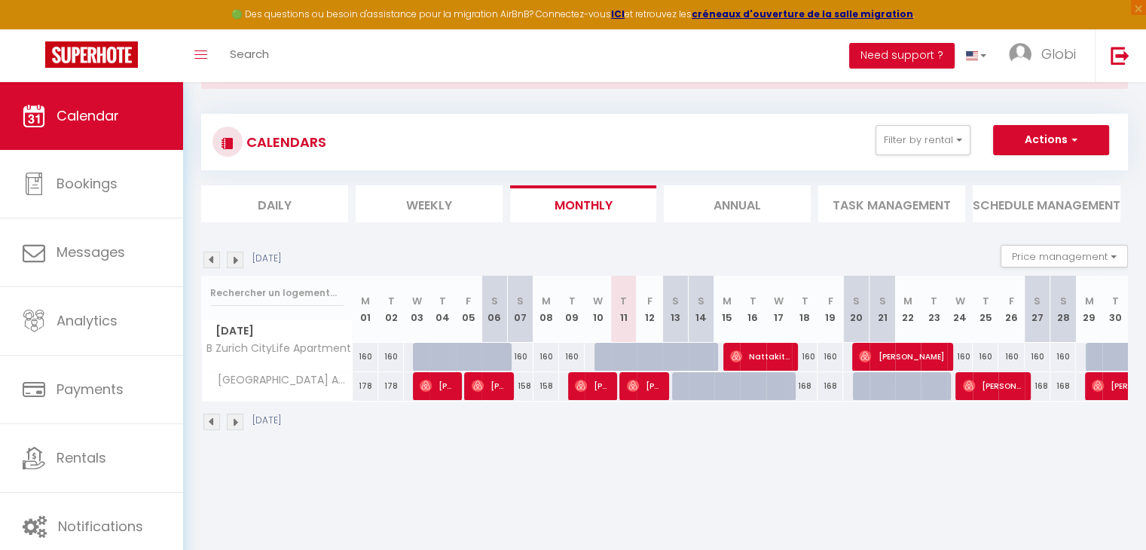
scroll to position [66, 0]
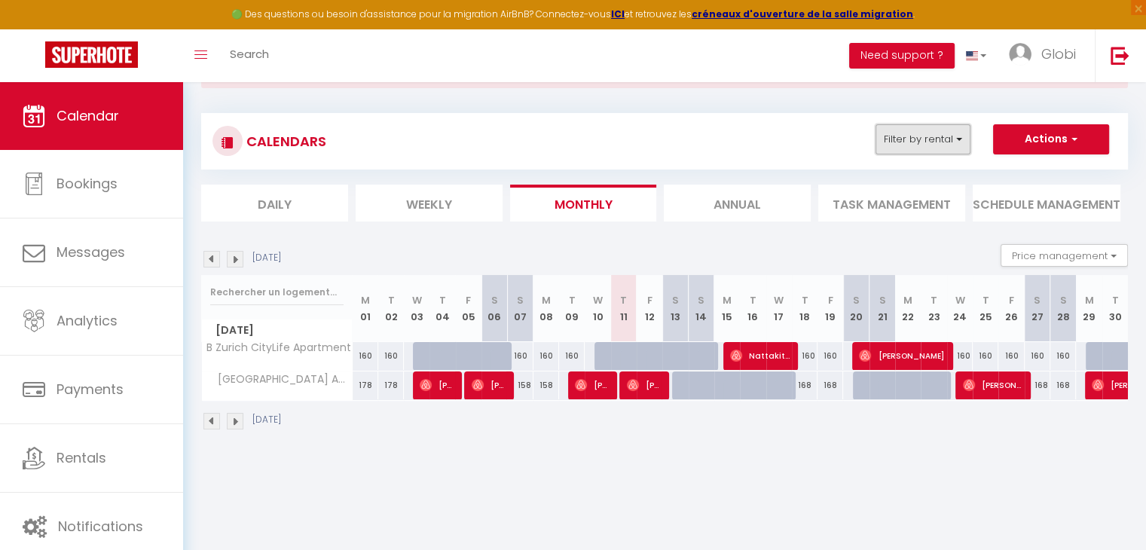
click at [911, 140] on button "Filter by rental" at bounding box center [923, 139] width 95 height 30
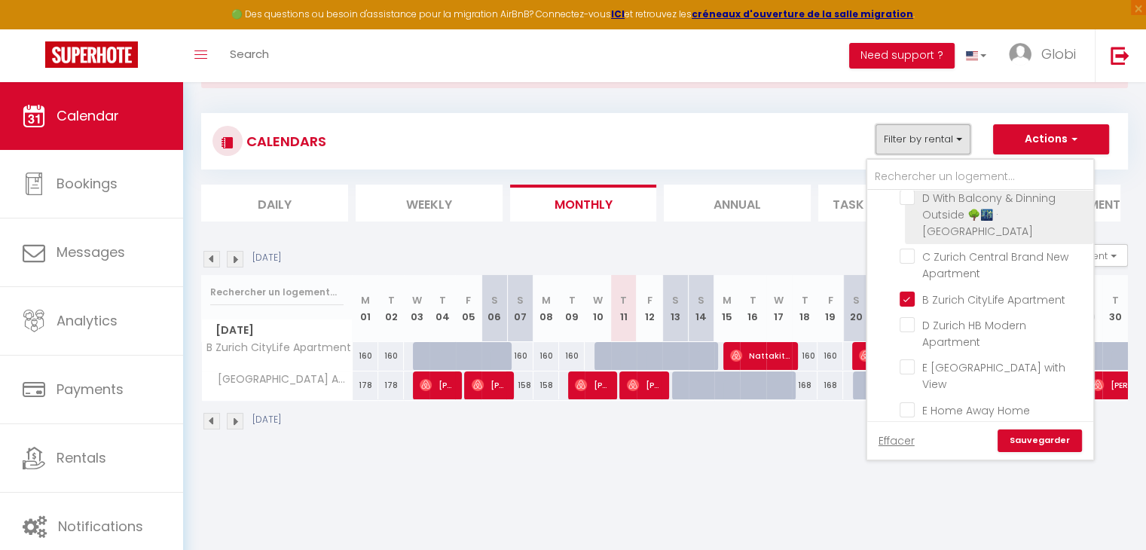
scroll to position [190, 0]
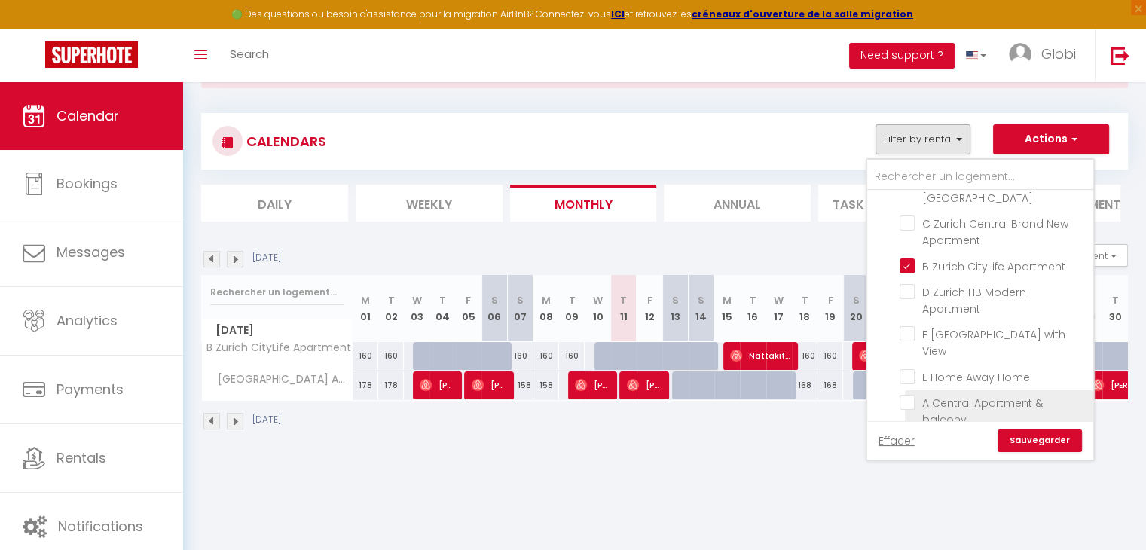
click at [908, 395] on input "A Central Apartment & balcony" at bounding box center [994, 402] width 188 height 15
checkbox input "true"
checkbox input "false"
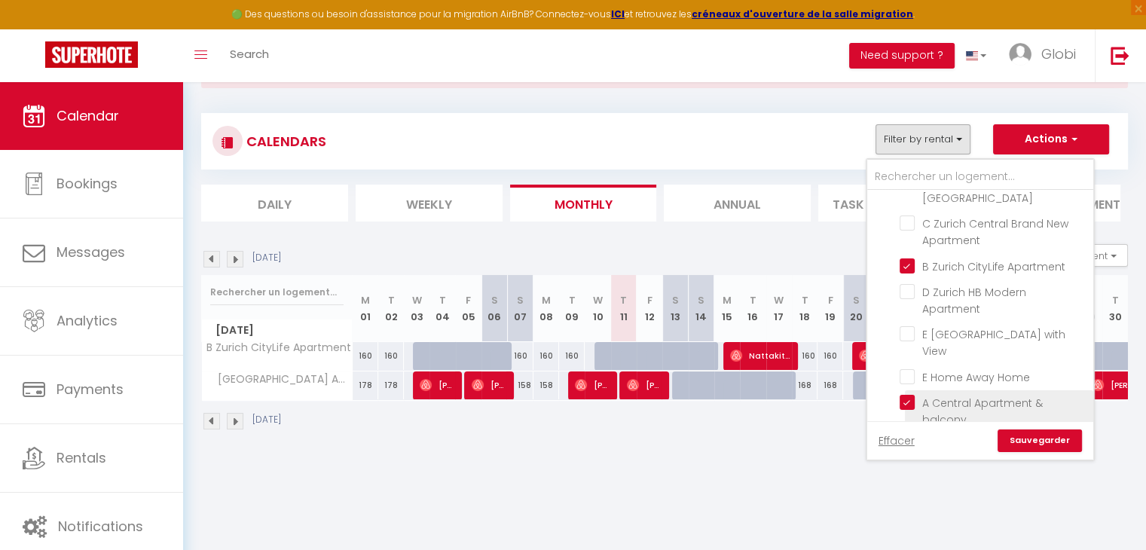
checkbox input "false"
click link "Sauvegarder"
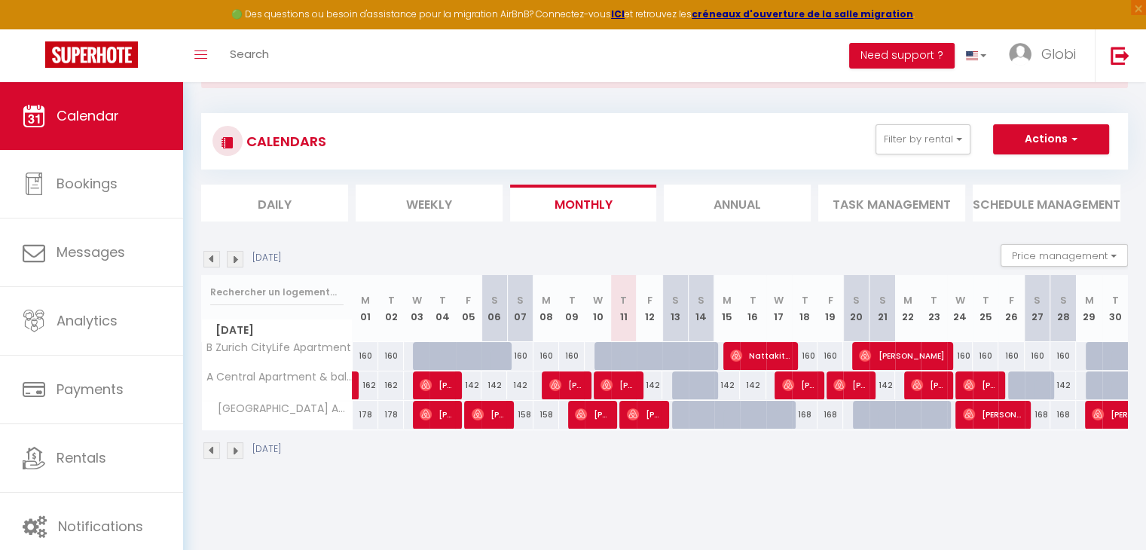
scroll to position [81, 0]
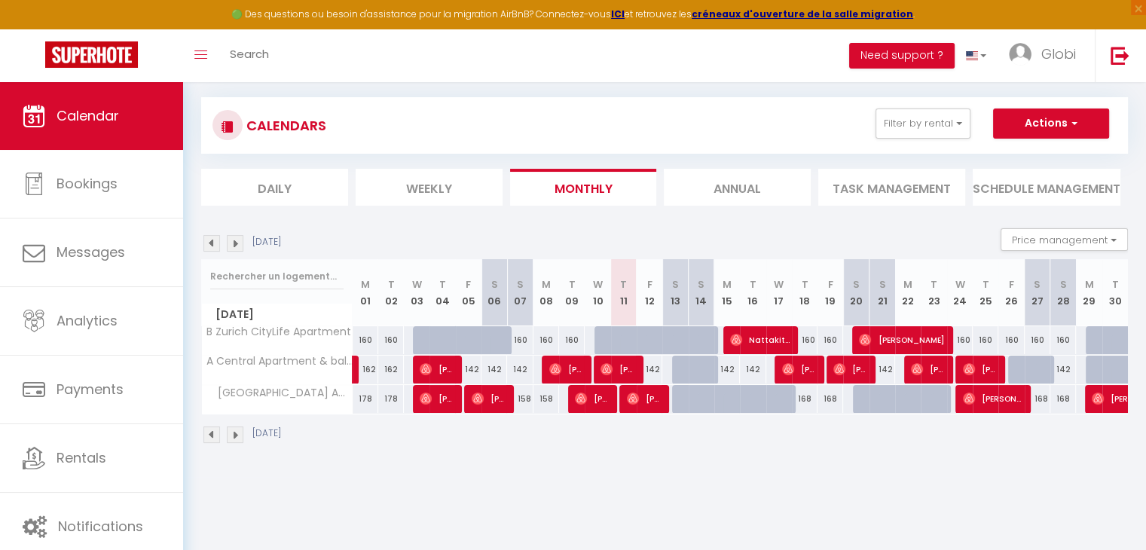
click li "Annual"
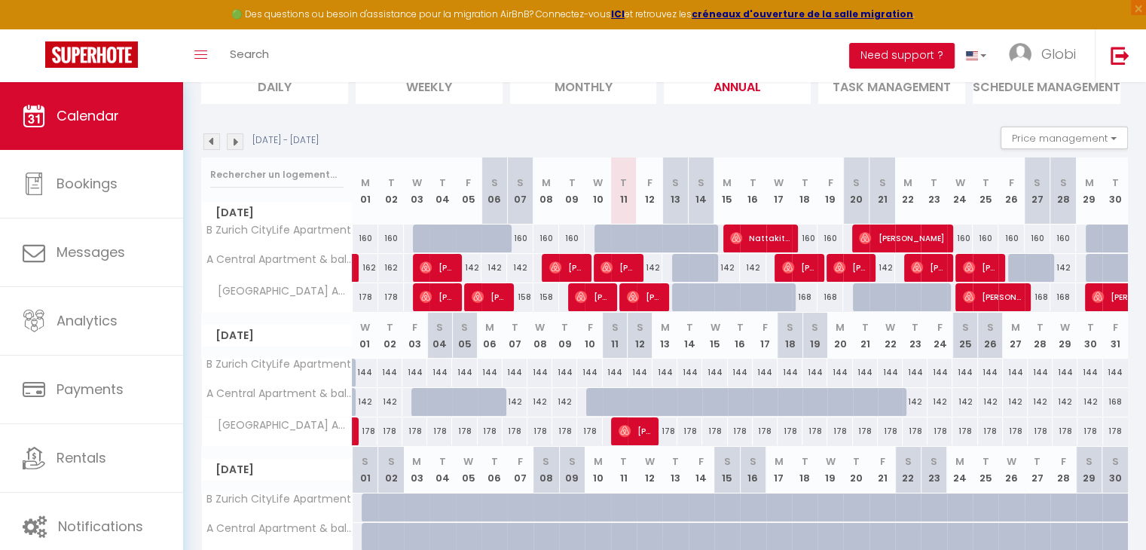
scroll to position [87, 0]
